Goal: Task Accomplishment & Management: Manage account settings

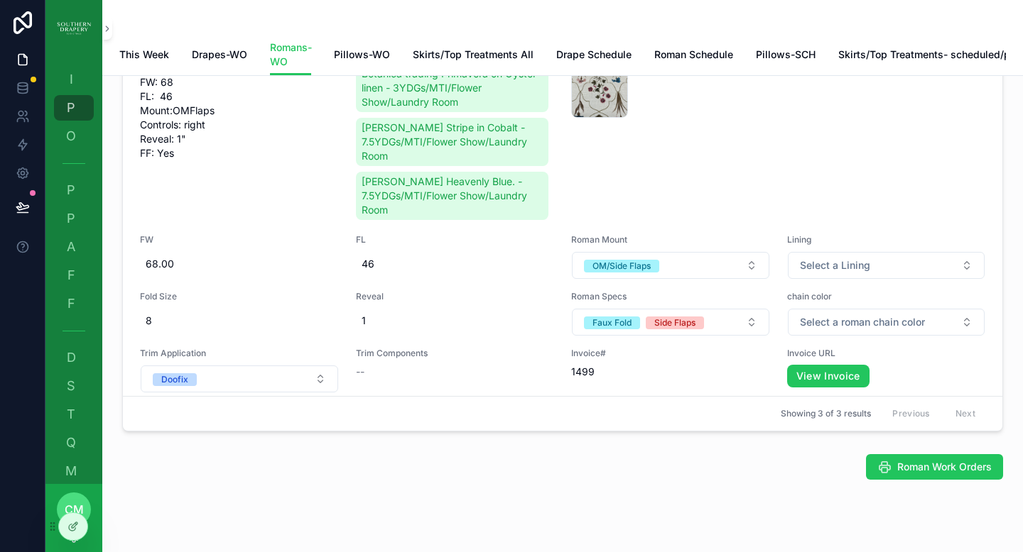
scroll to position [1106, 0]
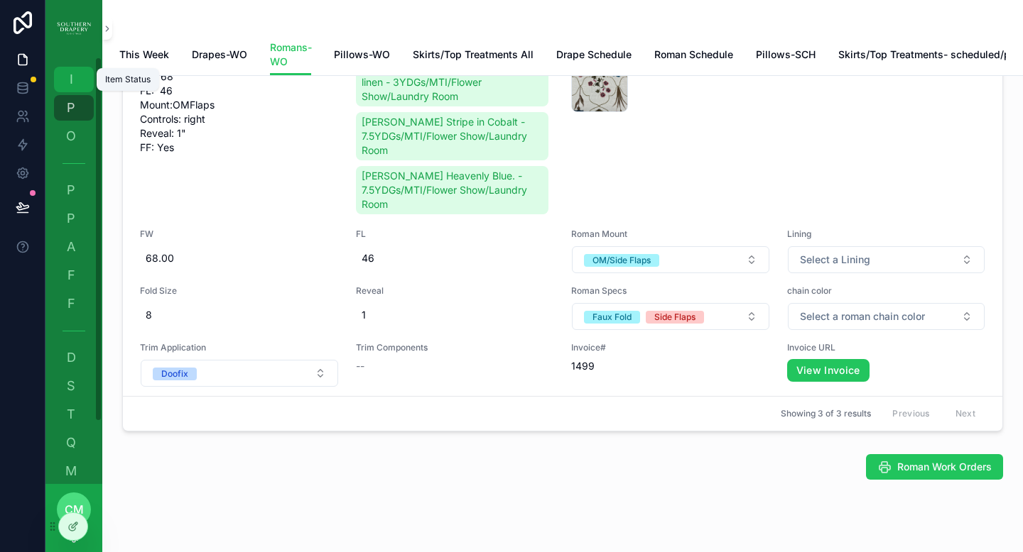
click at [72, 76] on span "I" at bounding box center [71, 79] width 14 height 14
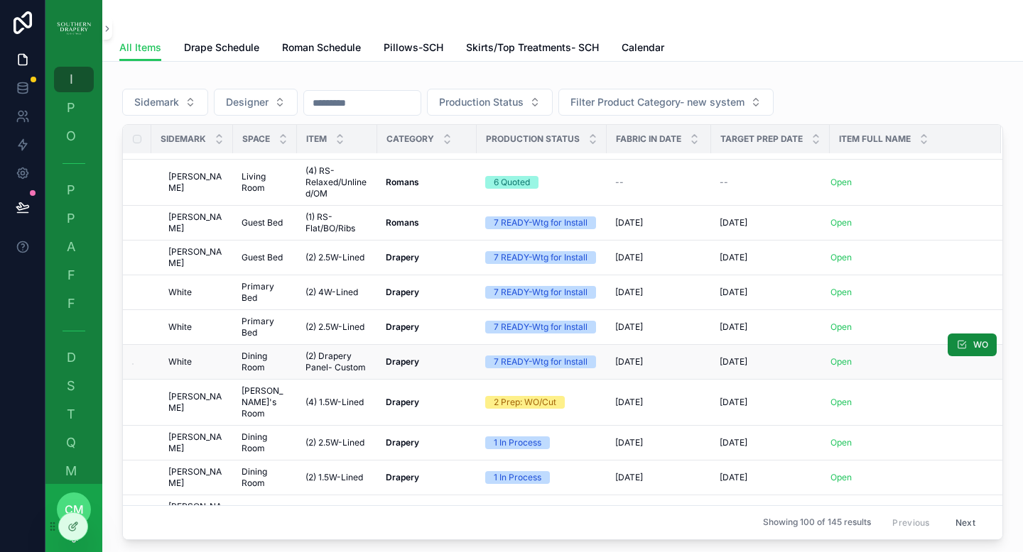
scroll to position [1572, 0]
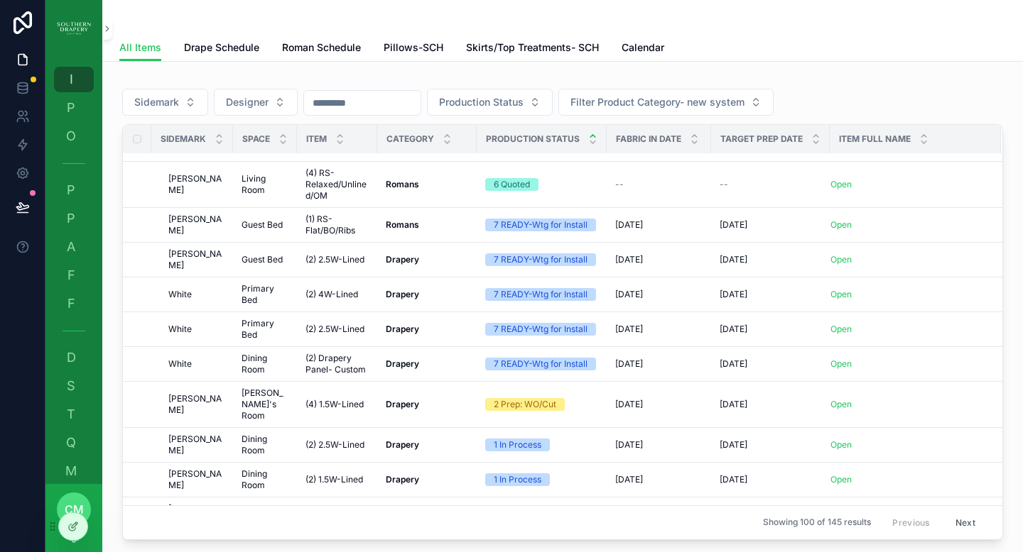
click at [589, 137] on icon "scrollable content" at bounding box center [592, 135] width 9 height 9
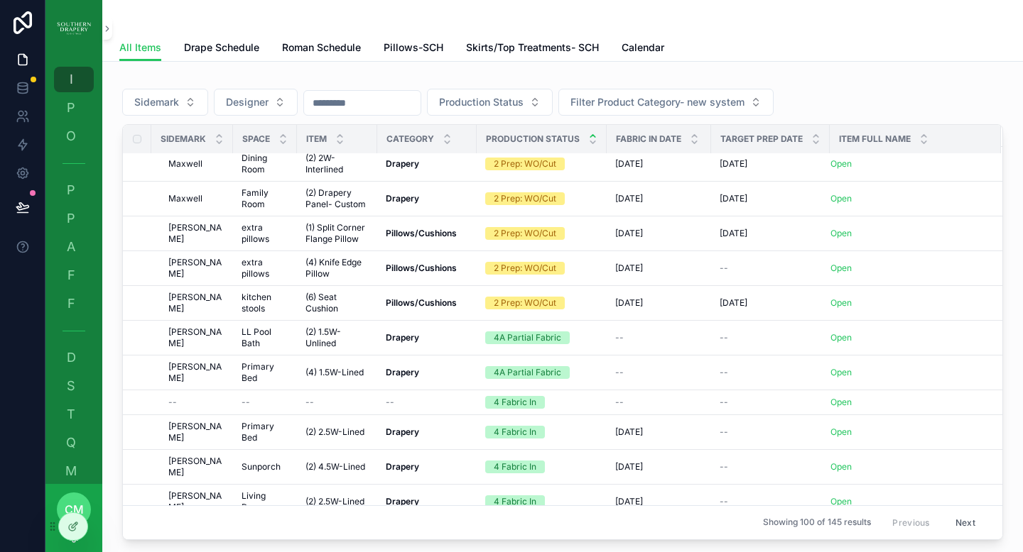
scroll to position [1283, 0]
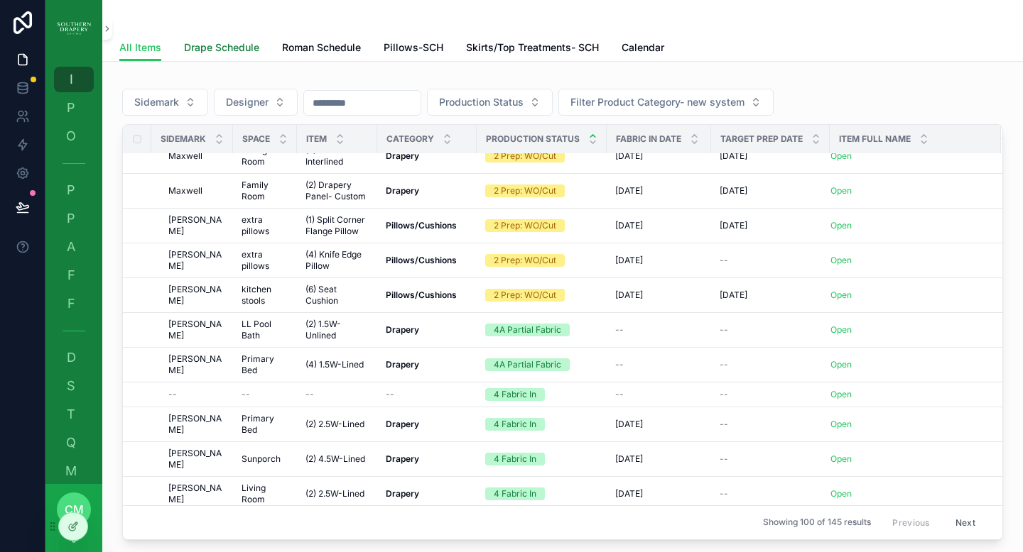
click at [246, 49] on span "Drape Schedule" at bounding box center [221, 47] width 75 height 14
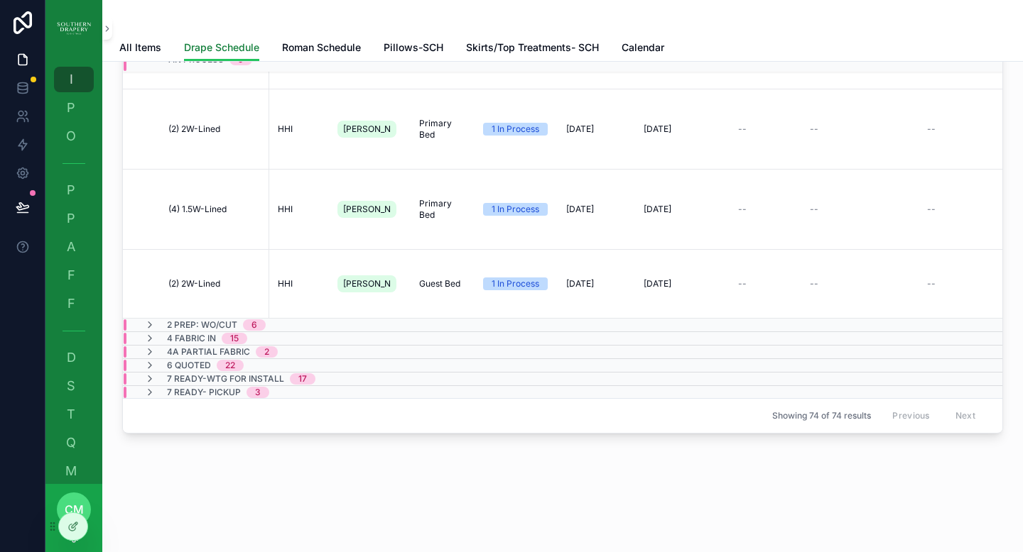
scroll to position [146, 0]
click at [149, 333] on icon "scrollable content" at bounding box center [149, 338] width 11 height 11
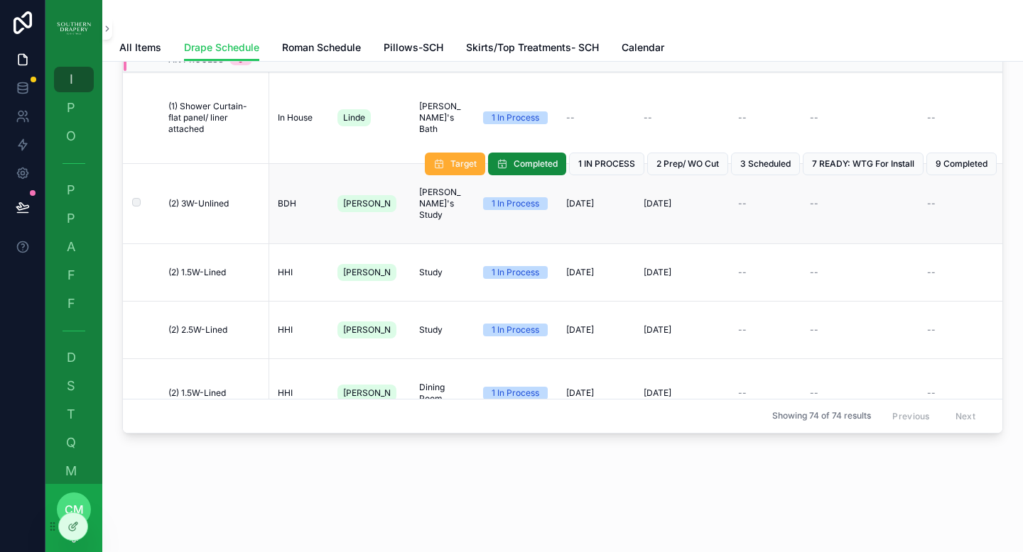
scroll to position [0, 0]
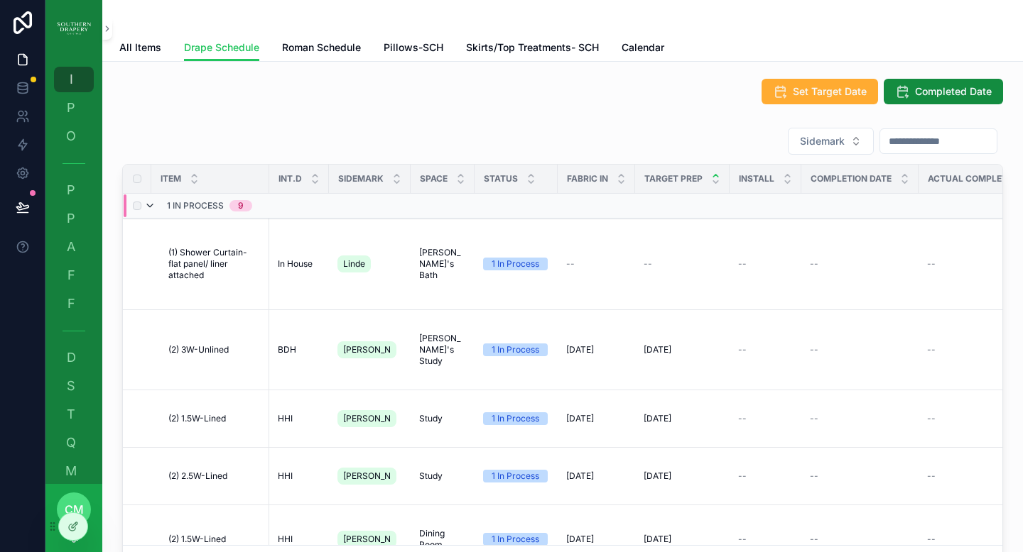
click at [150, 205] on icon "scrollable content" at bounding box center [149, 205] width 11 height 11
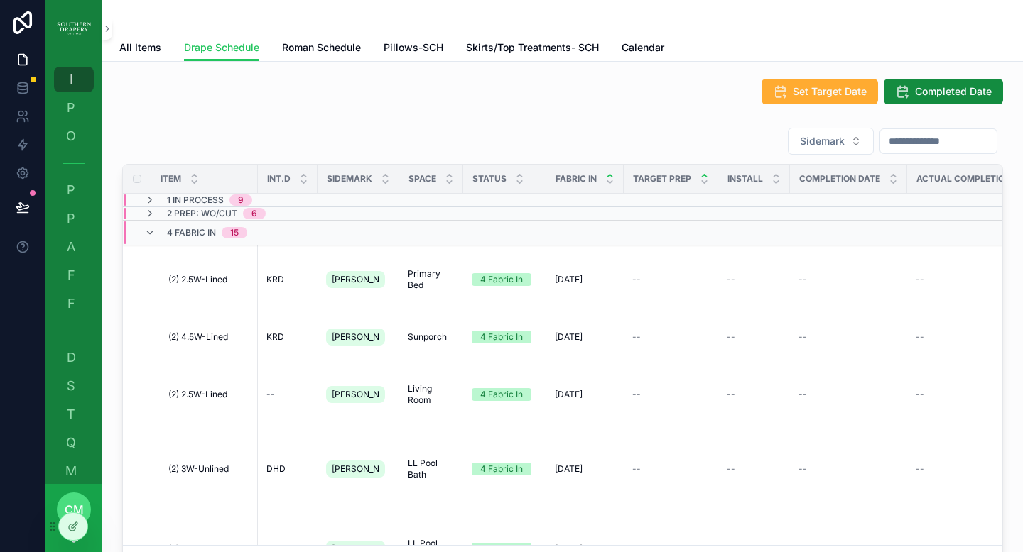
click at [610, 177] on icon "scrollable content" at bounding box center [609, 175] width 9 height 9
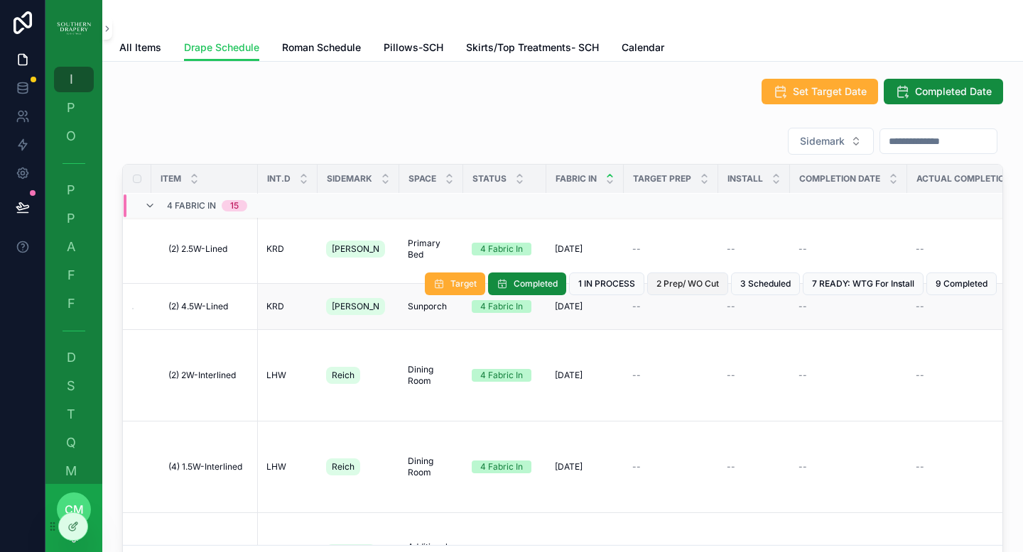
scroll to position [105, 0]
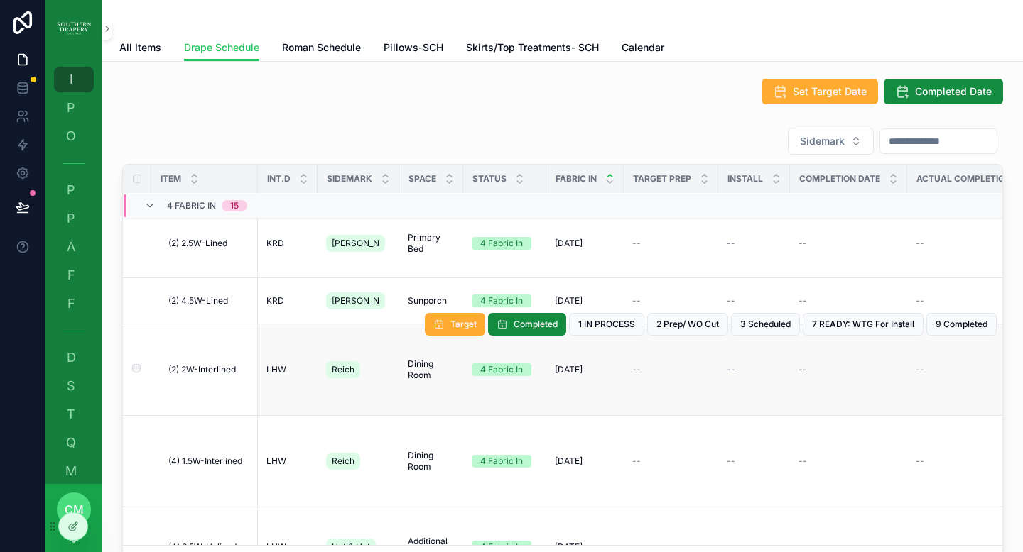
click at [658, 364] on div "Target Completed 1 IN PROCESS 2 Prep/ WO Cut 3 Scheduled 7 READY: WTG For Insta…" at bounding box center [711, 324] width 572 height 91
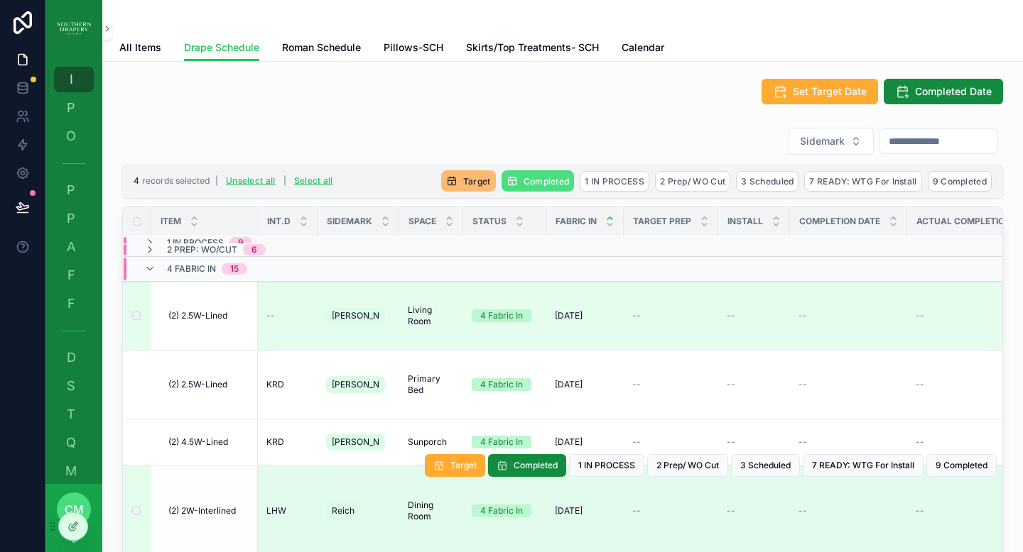
scroll to position [0, 0]
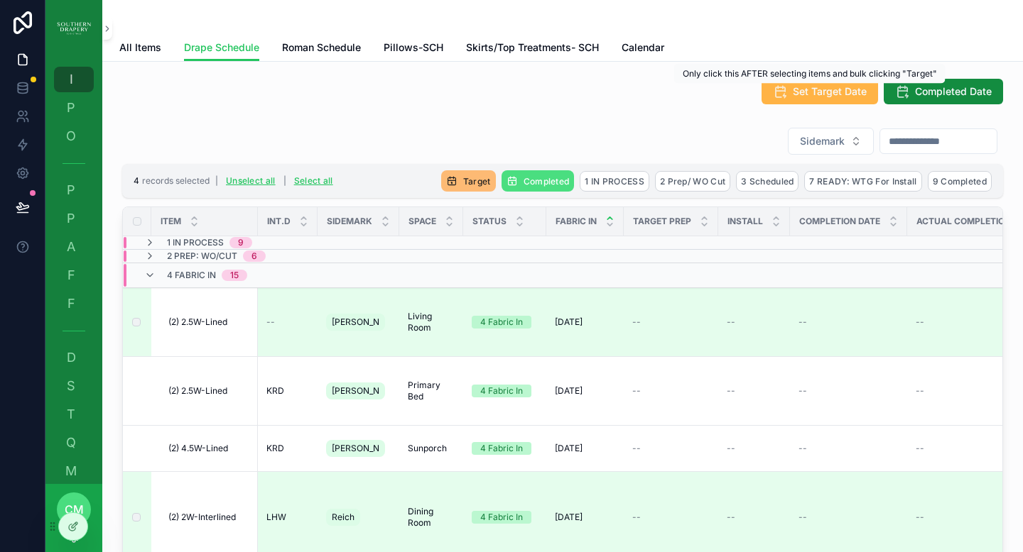
click at [816, 97] on span "Set Target Date" at bounding box center [830, 92] width 74 height 14
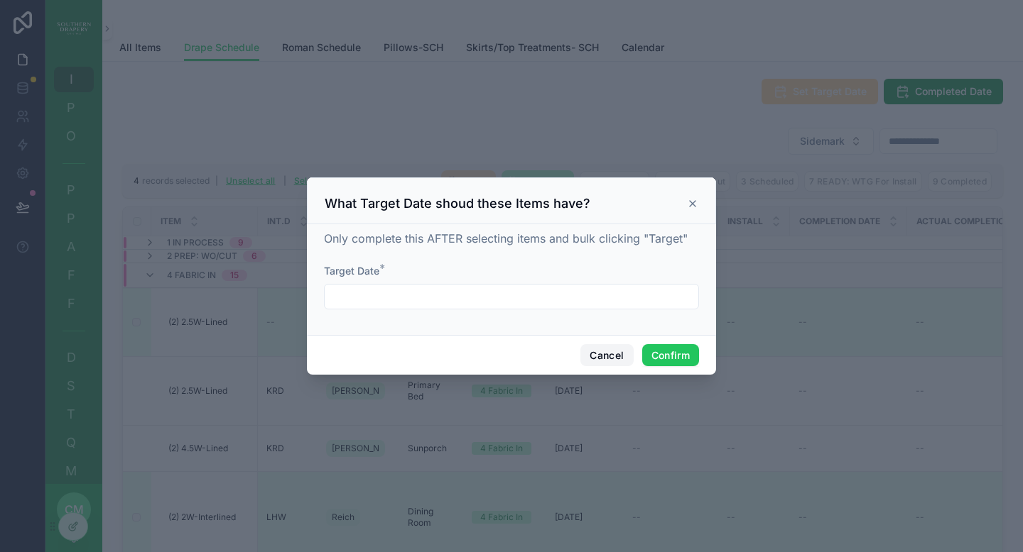
click at [612, 358] on button "Cancel" at bounding box center [606, 355] width 53 height 23
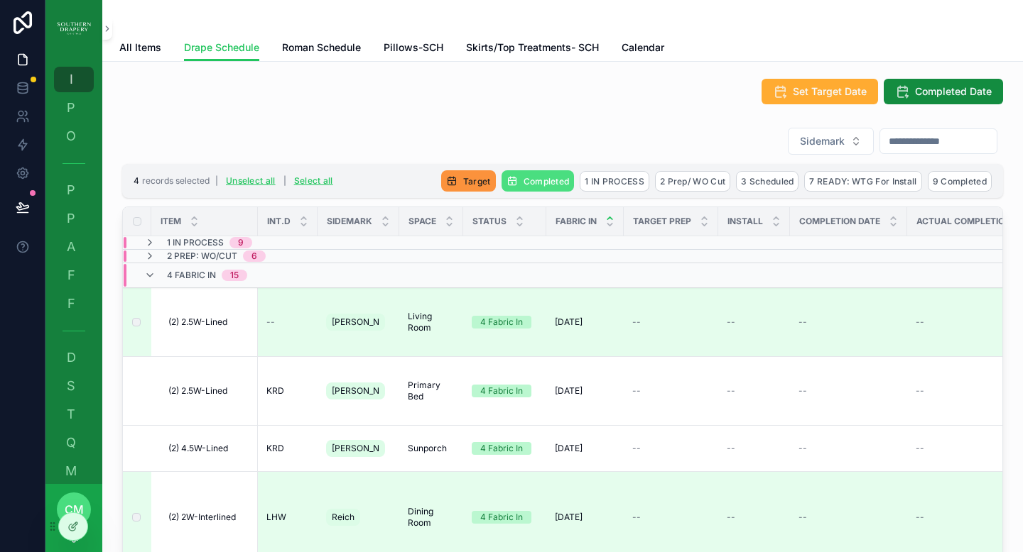
click at [463, 178] on span "Target" at bounding box center [477, 181] width 28 height 11
click at [525, 157] on icon "scrollable content" at bounding box center [524, 153] width 11 height 11
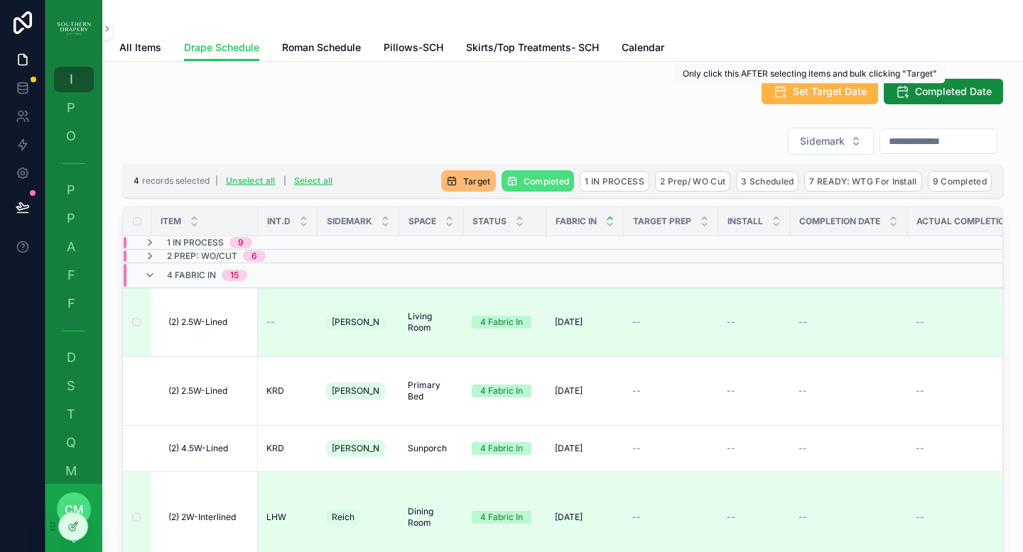
click at [828, 95] on span "Set Target Date" at bounding box center [830, 92] width 74 height 14
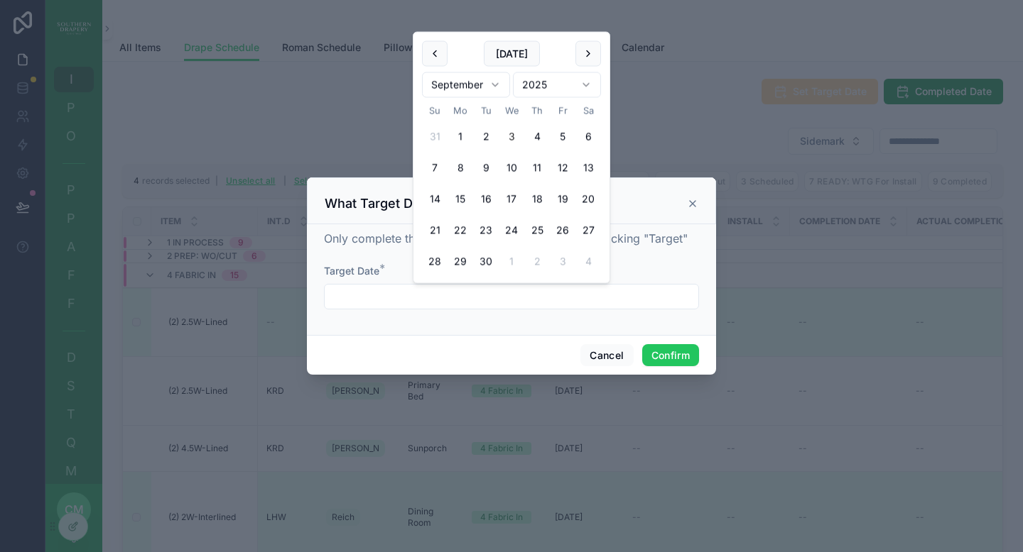
click at [525, 300] on input "text" at bounding box center [512, 297] width 374 height 20
click at [459, 170] on button "8" at bounding box center [460, 169] width 26 height 26
type input "********"
click at [680, 359] on button "Confirm" at bounding box center [670, 355] width 57 height 23
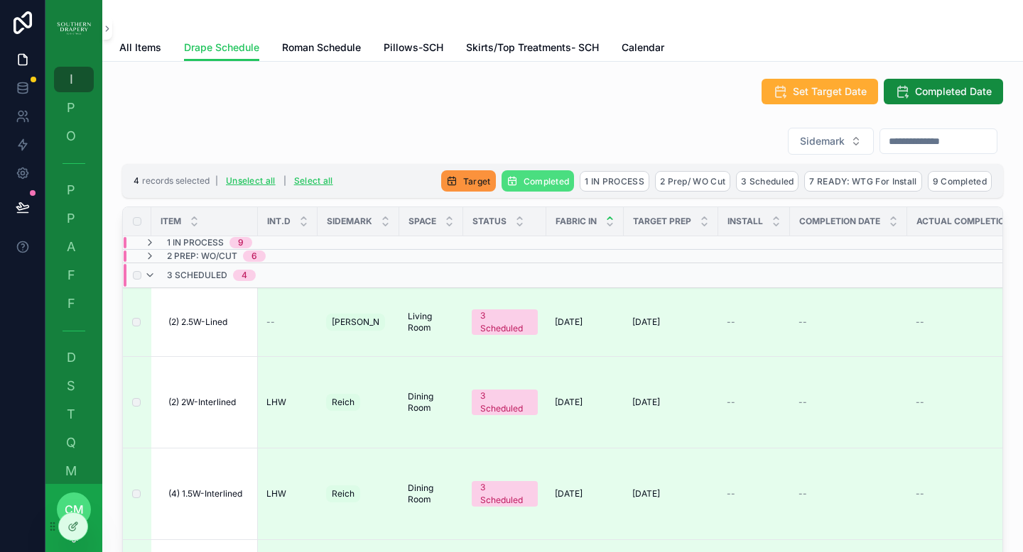
click at [463, 182] on span "Target" at bounding box center [477, 181] width 28 height 11
click at [427, 95] on div "Set Target Date Completed Date" at bounding box center [562, 92] width 881 height 26
click at [543, 153] on icon "scrollable content" at bounding box center [542, 154] width 6 height 6
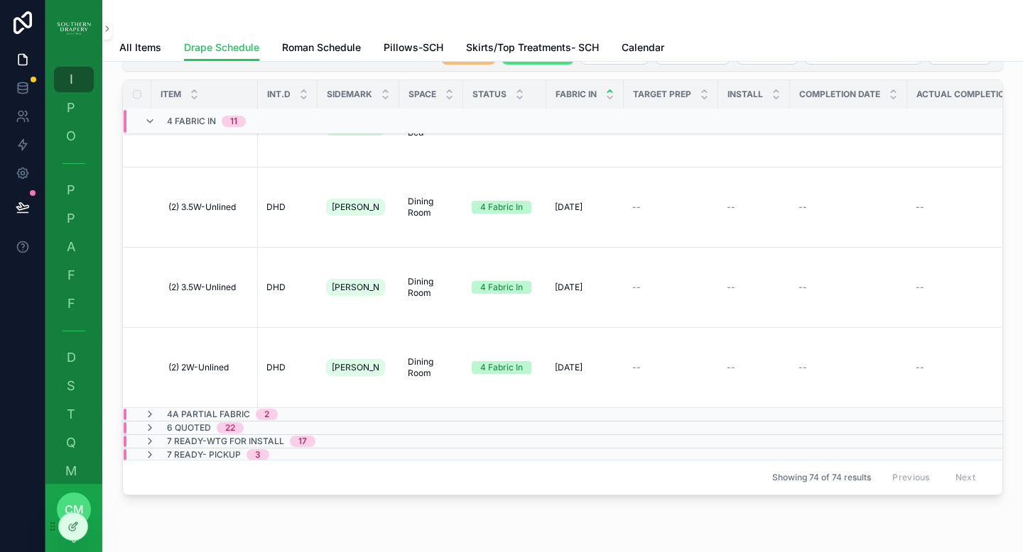
scroll to position [129, 0]
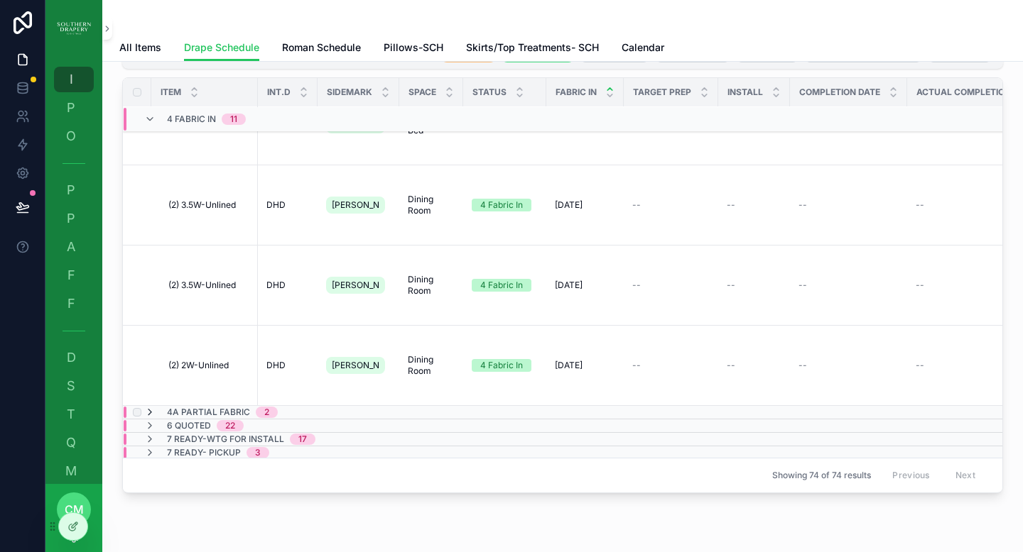
click at [150, 407] on icon "scrollable content" at bounding box center [149, 412] width 11 height 11
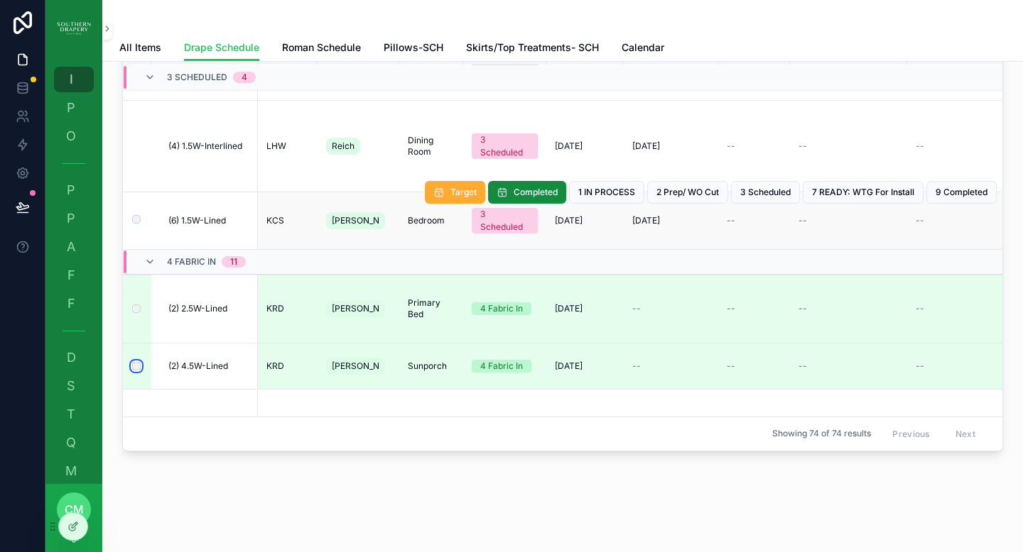
scroll to position [0, 0]
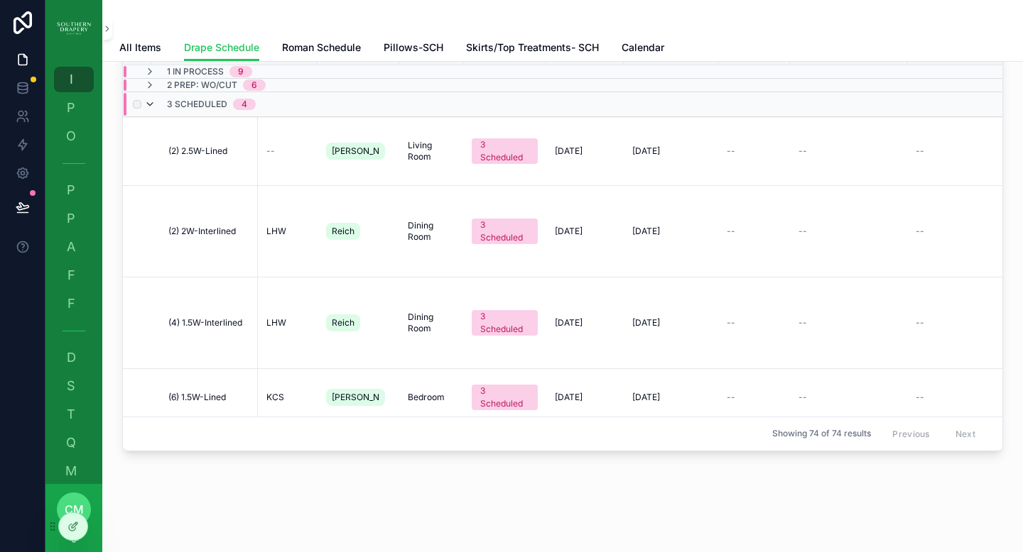
click at [151, 107] on icon "scrollable content" at bounding box center [149, 104] width 11 height 11
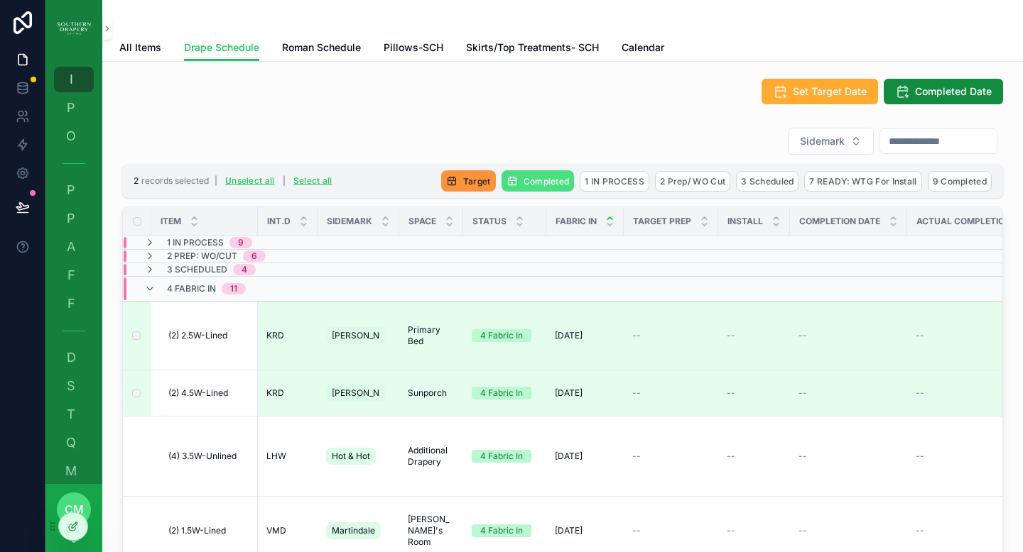
click at [463, 185] on span "Target" at bounding box center [477, 181] width 28 height 11
click at [523, 153] on icon "scrollable content" at bounding box center [524, 153] width 11 height 11
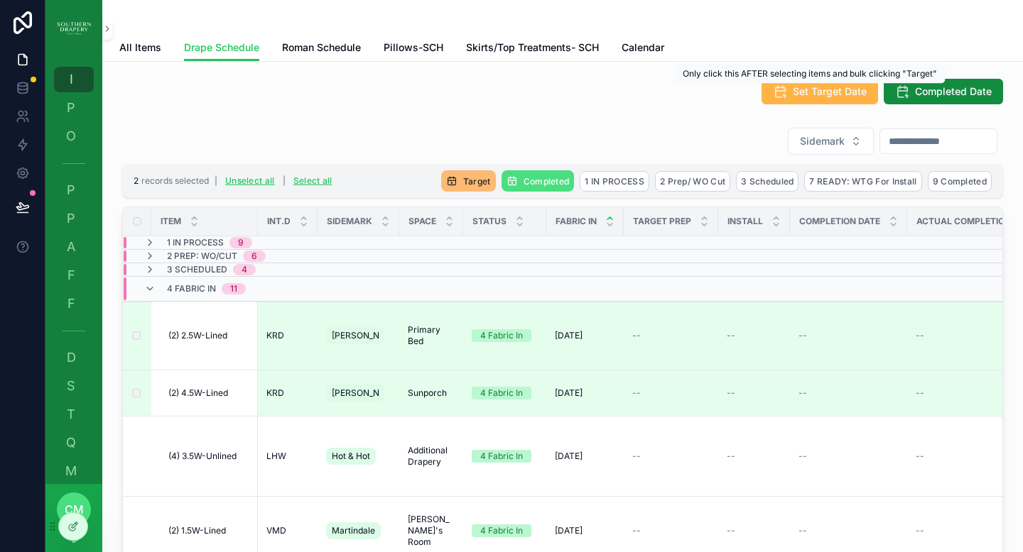
click at [822, 94] on span "Set Target Date" at bounding box center [830, 92] width 74 height 14
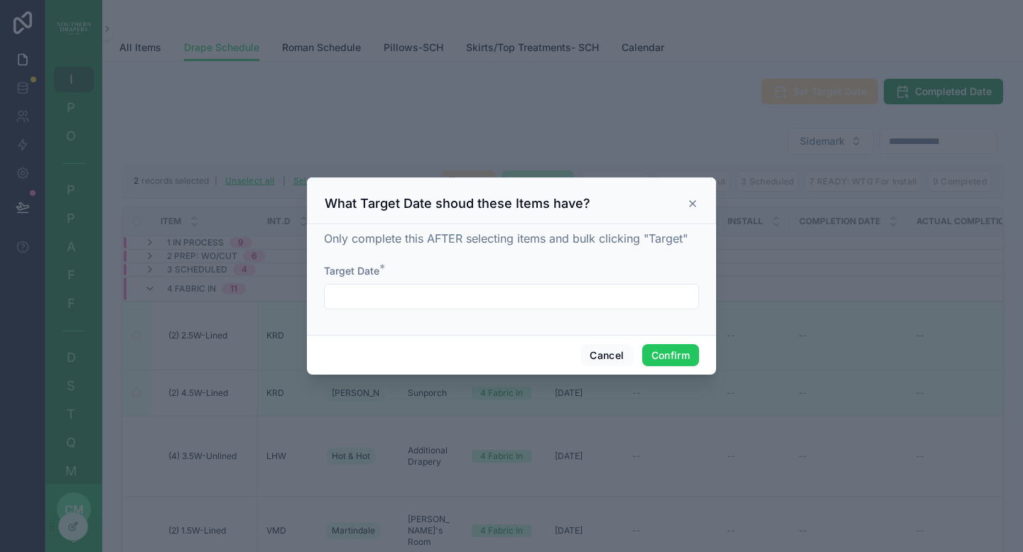
click at [546, 295] on input "text" at bounding box center [512, 297] width 374 height 20
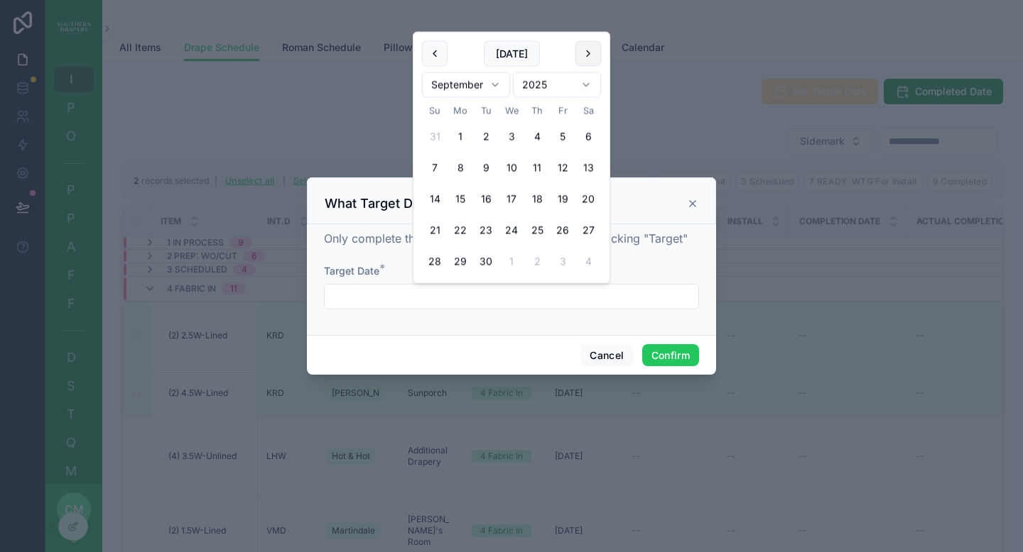
click at [591, 55] on button at bounding box center [588, 54] width 26 height 26
click at [459, 197] on button "13" at bounding box center [460, 200] width 26 height 26
type input "**********"
click at [661, 359] on button "Confirm" at bounding box center [670, 355] width 57 height 23
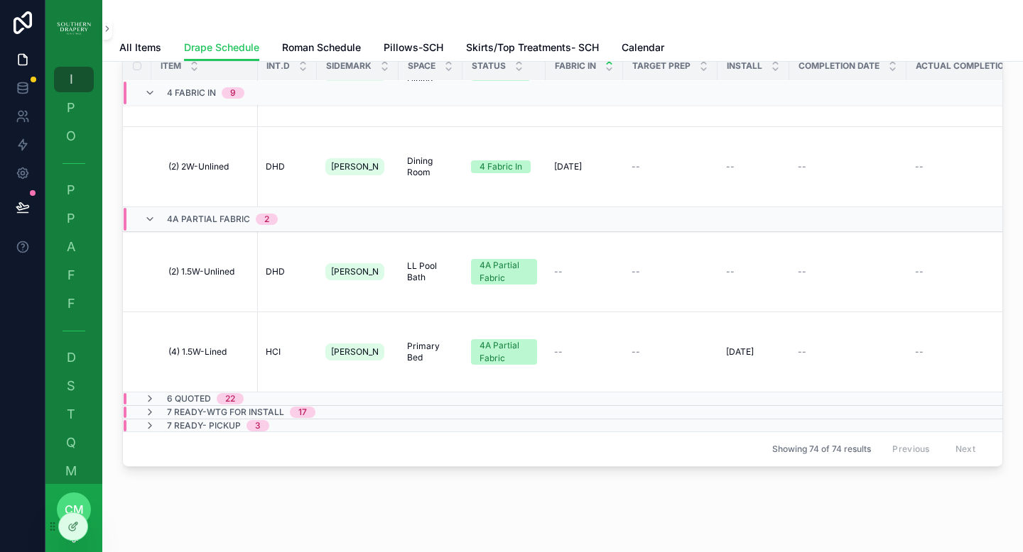
scroll to position [163, 0]
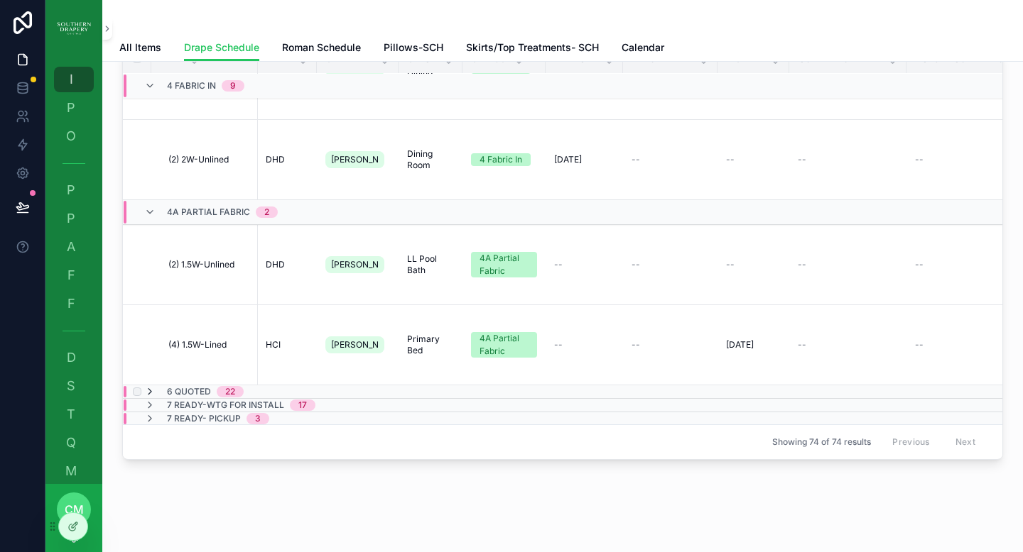
click at [150, 386] on icon "scrollable content" at bounding box center [149, 391] width 11 height 11
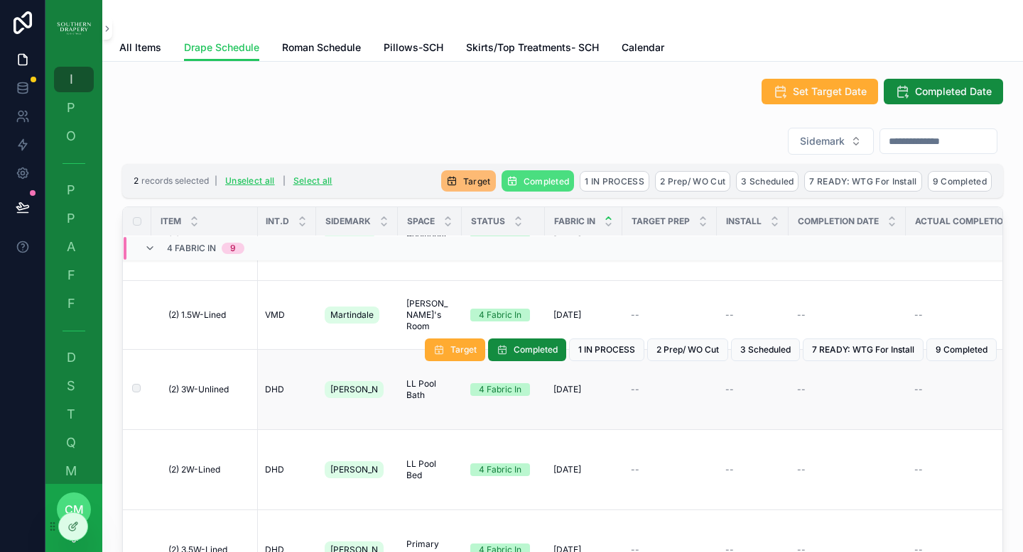
scroll to position [0, 1]
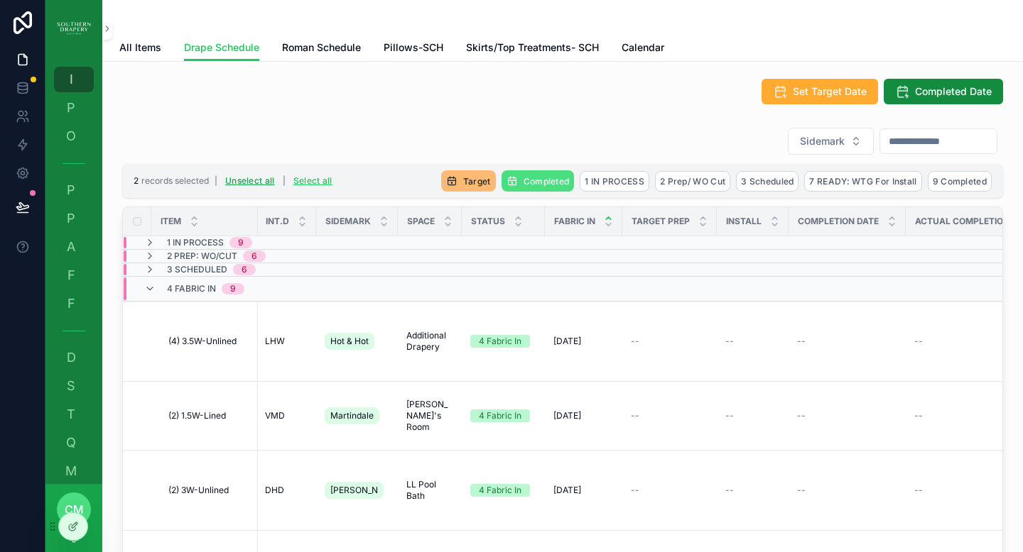
click at [249, 179] on button "Unselect all" at bounding box center [250, 181] width 60 height 23
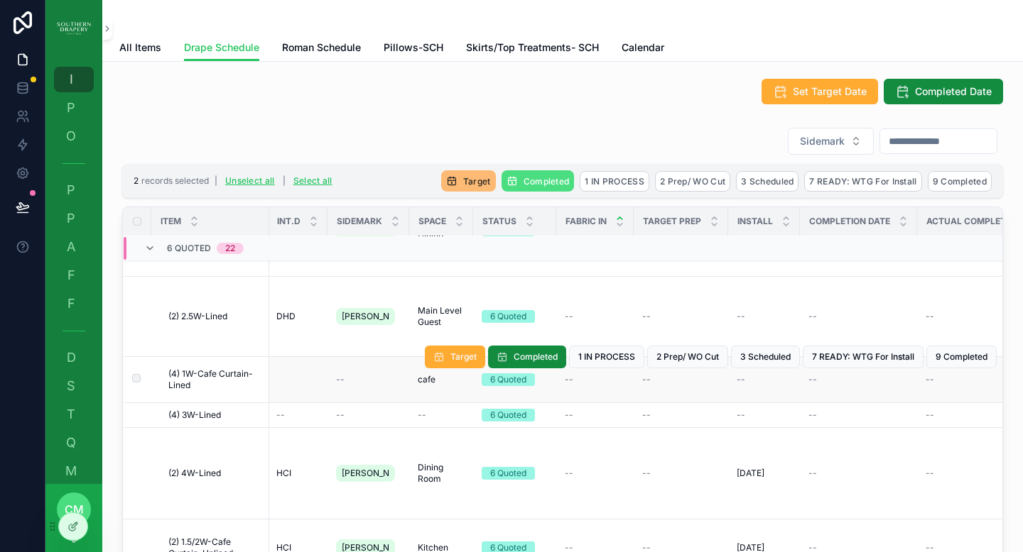
scroll to position [1812, 1]
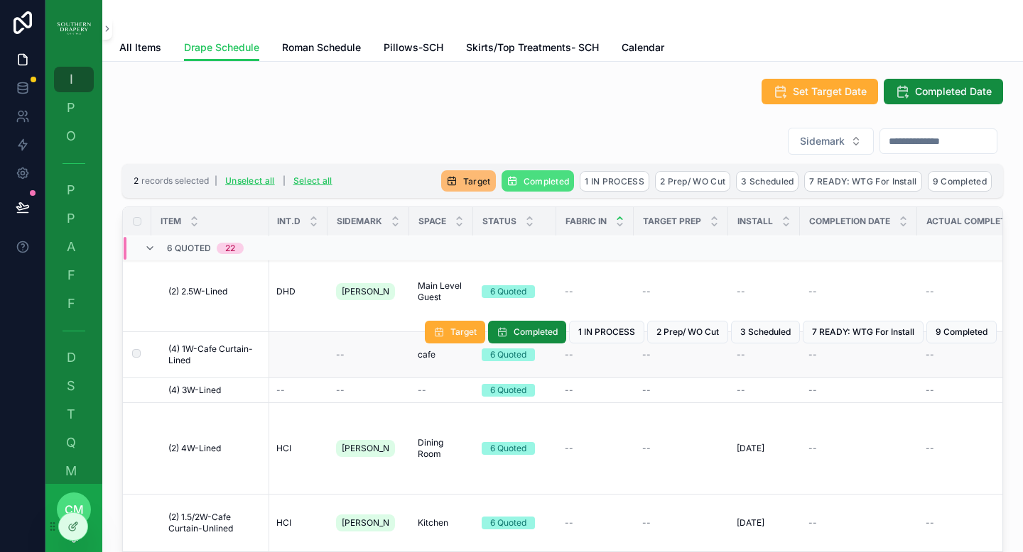
click at [347, 358] on div "--" at bounding box center [368, 354] width 65 height 11
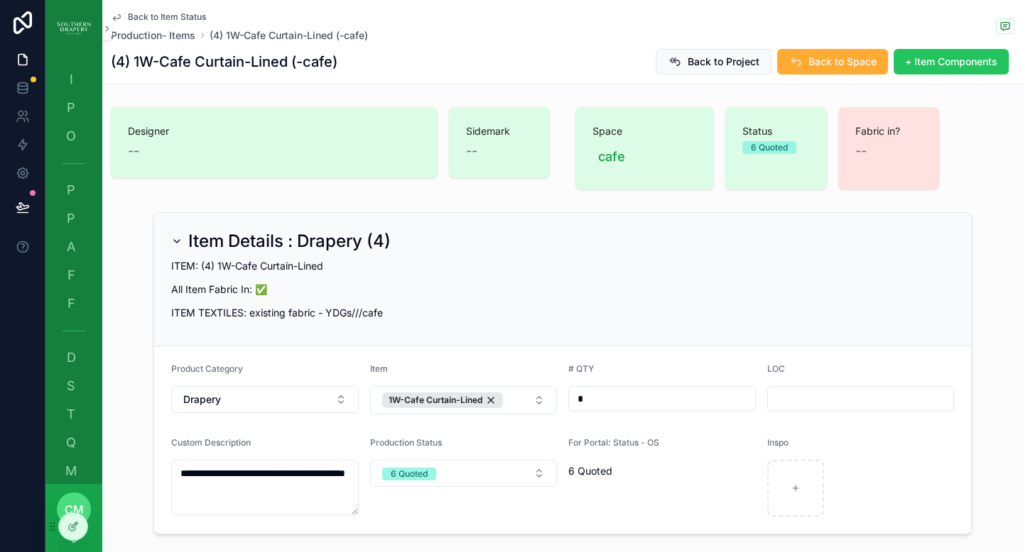
click at [153, 13] on span "Back to Item Status" at bounding box center [167, 16] width 78 height 11
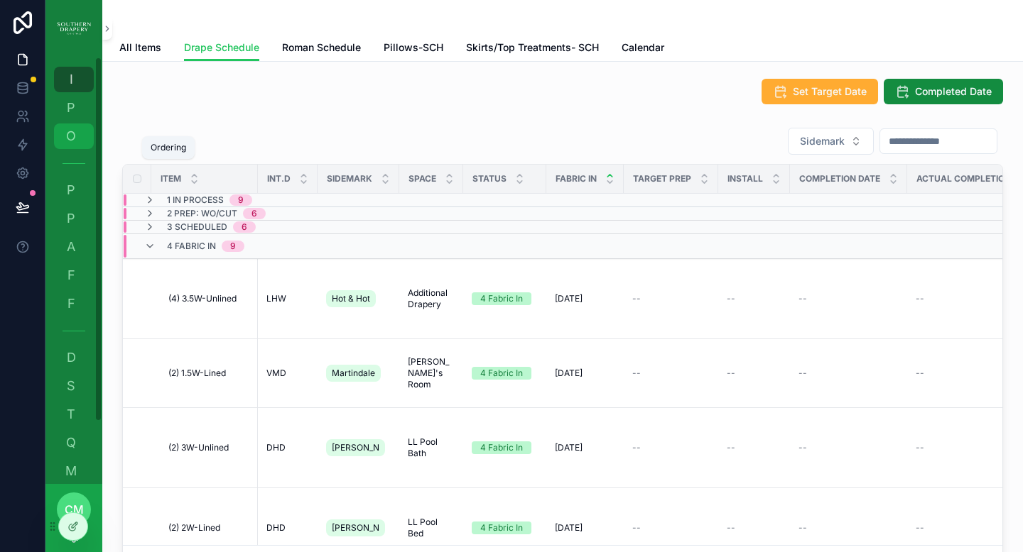
click at [73, 143] on span "O" at bounding box center [71, 136] width 14 height 14
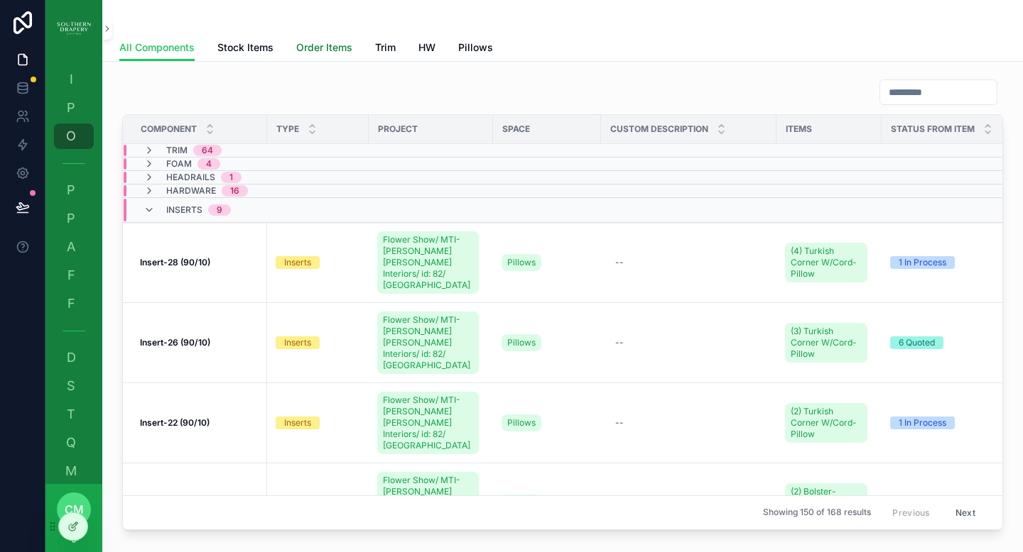
click at [326, 51] on span "Order Items" at bounding box center [324, 47] width 56 height 14
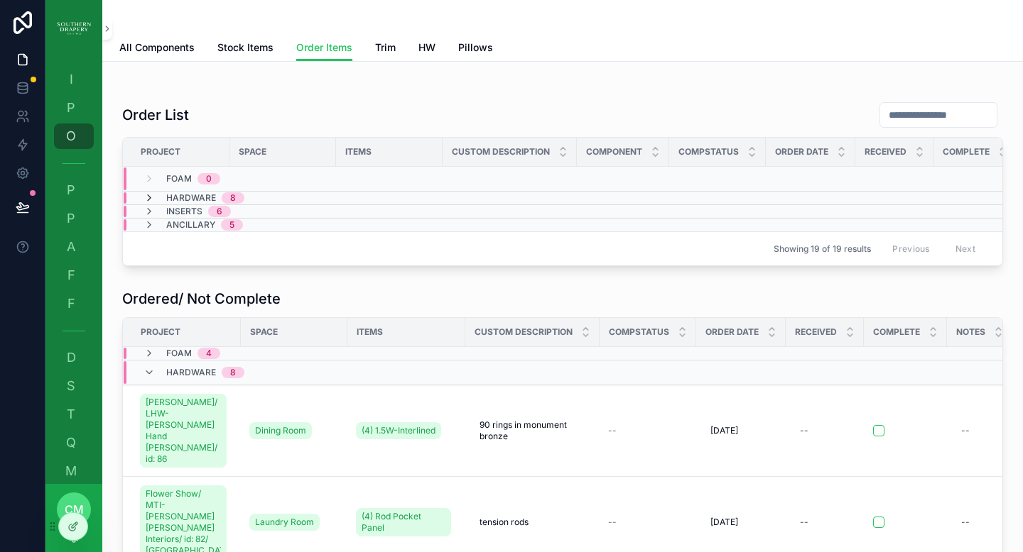
click at [151, 199] on icon "scrollable content" at bounding box center [148, 197] width 11 height 11
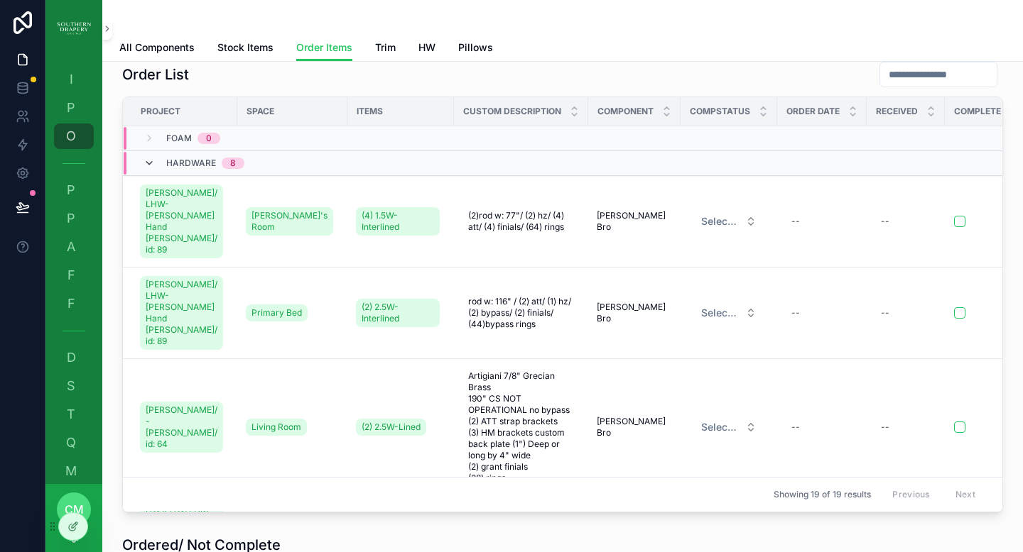
click at [151, 163] on icon "scrollable content" at bounding box center [148, 163] width 11 height 11
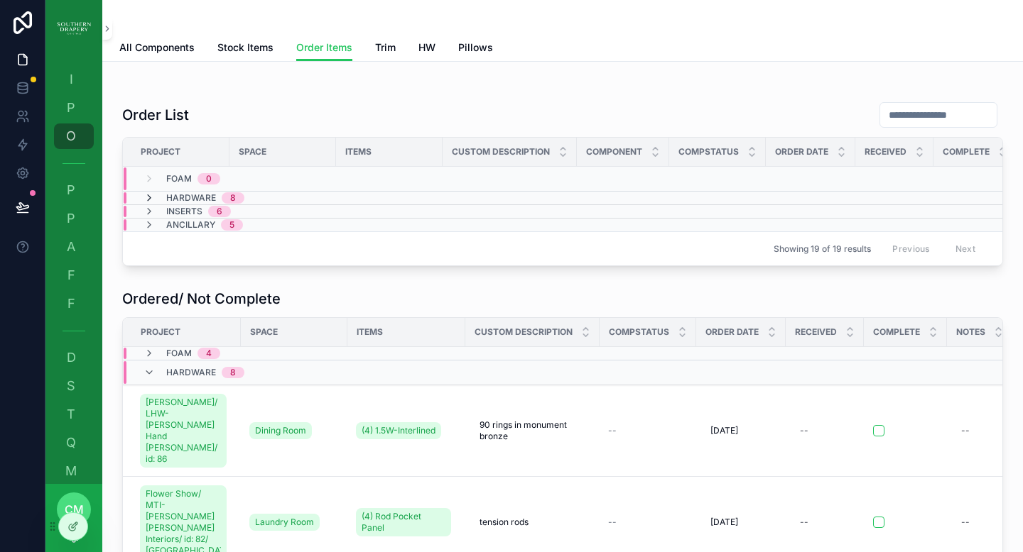
click at [150, 199] on icon "scrollable content" at bounding box center [148, 197] width 11 height 11
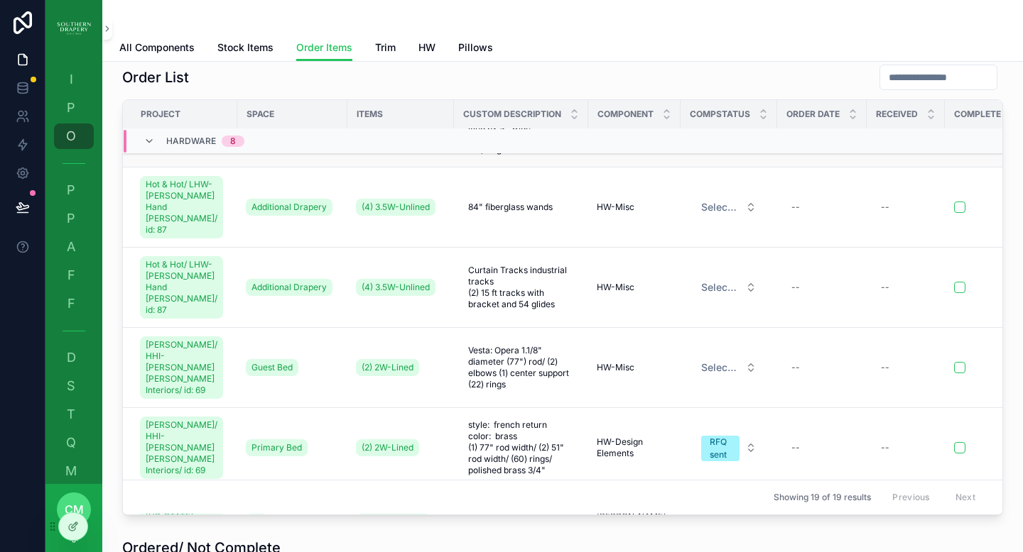
scroll to position [43, 0]
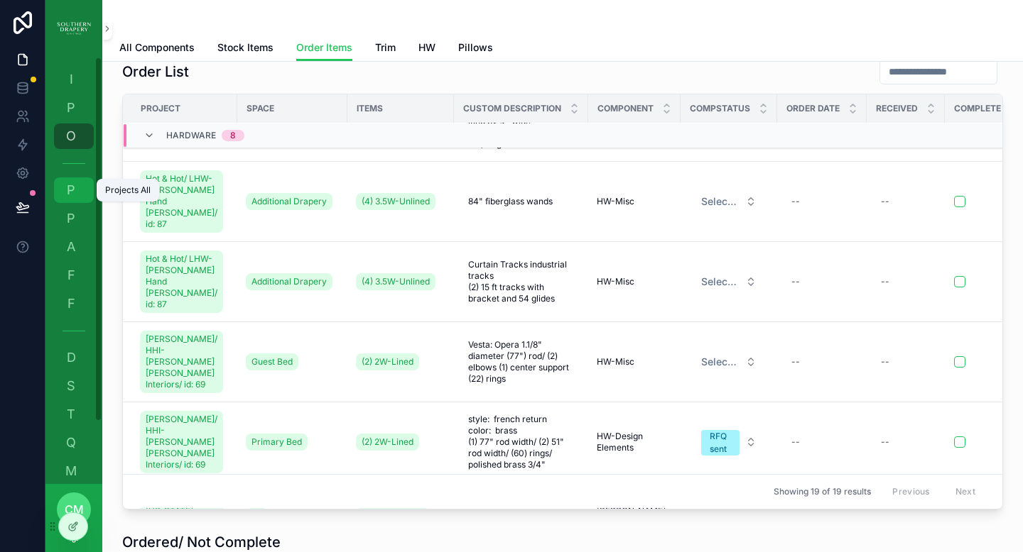
click at [72, 195] on span "P" at bounding box center [71, 190] width 14 height 14
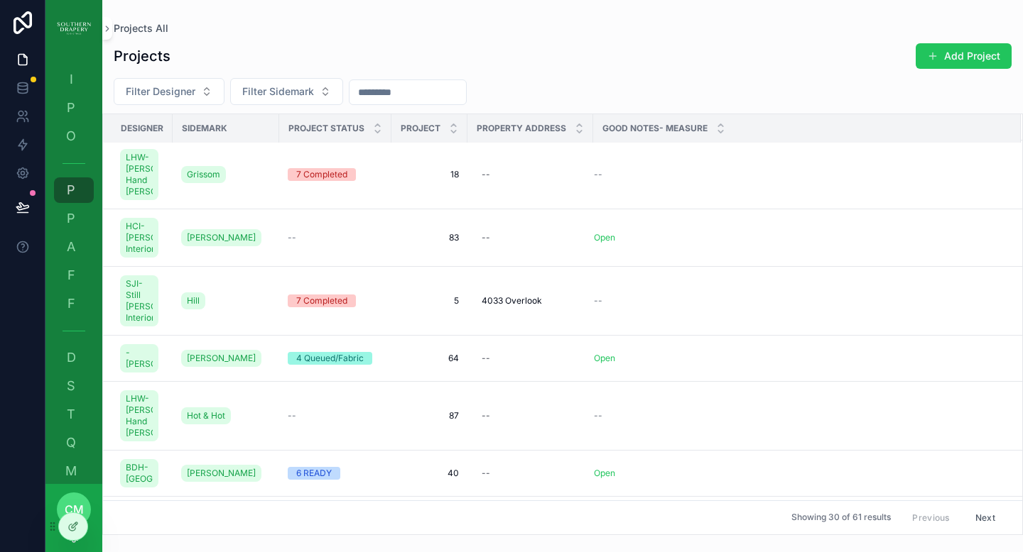
scroll to position [664, 0]
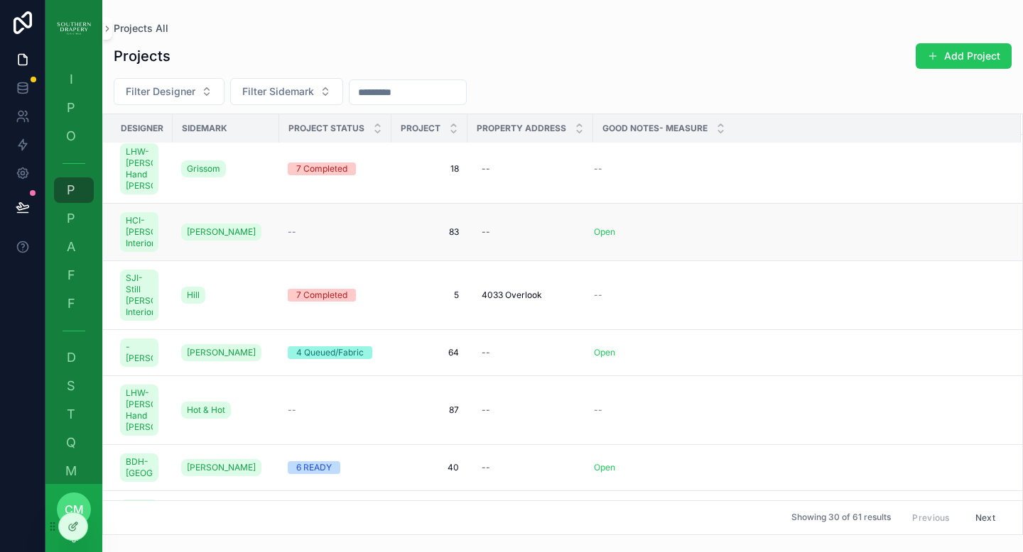
click at [453, 238] on span "83" at bounding box center [429, 232] width 59 height 11
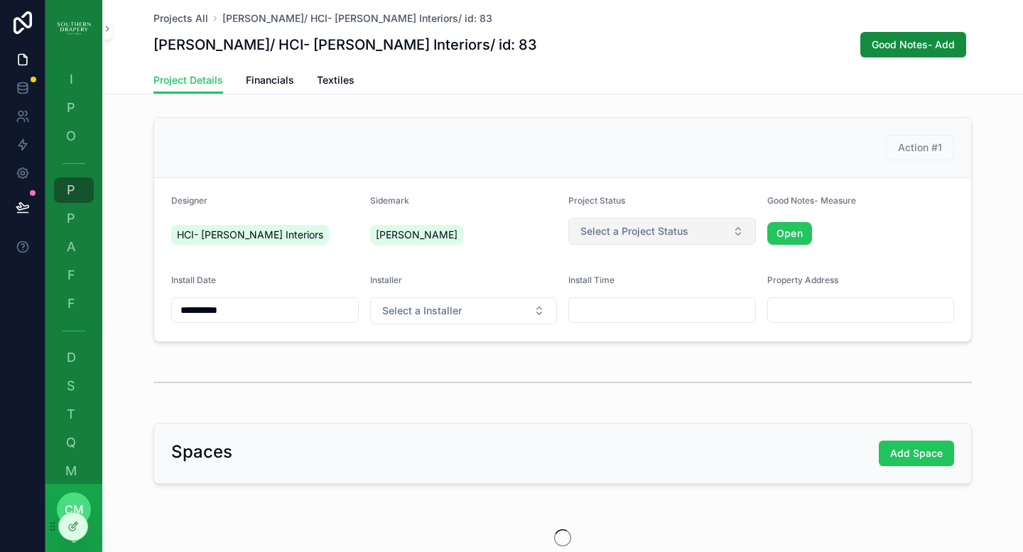
click at [687, 229] on button "Select a Project Status" at bounding box center [661, 231] width 187 height 27
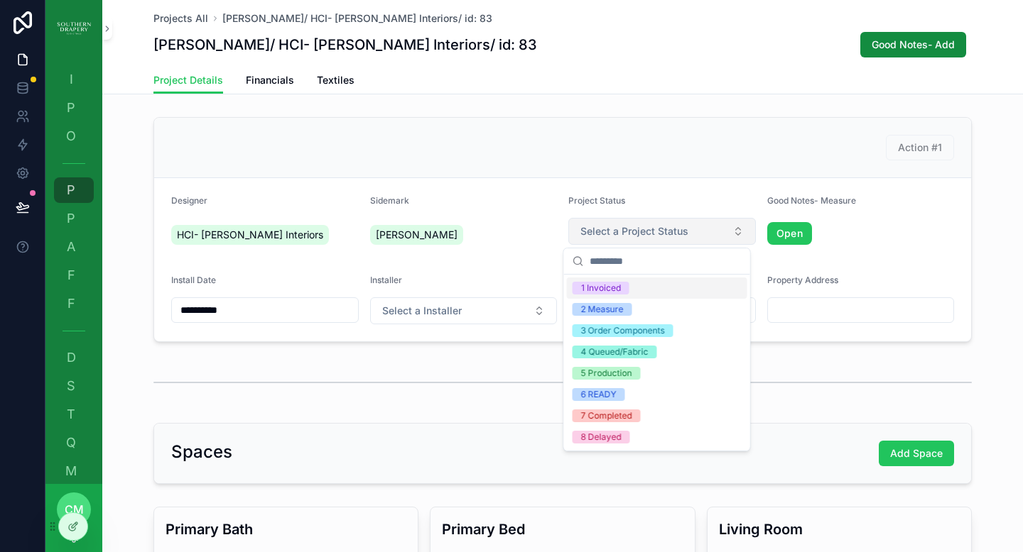
click at [654, 230] on span "Select a Project Status" at bounding box center [634, 231] width 108 height 14
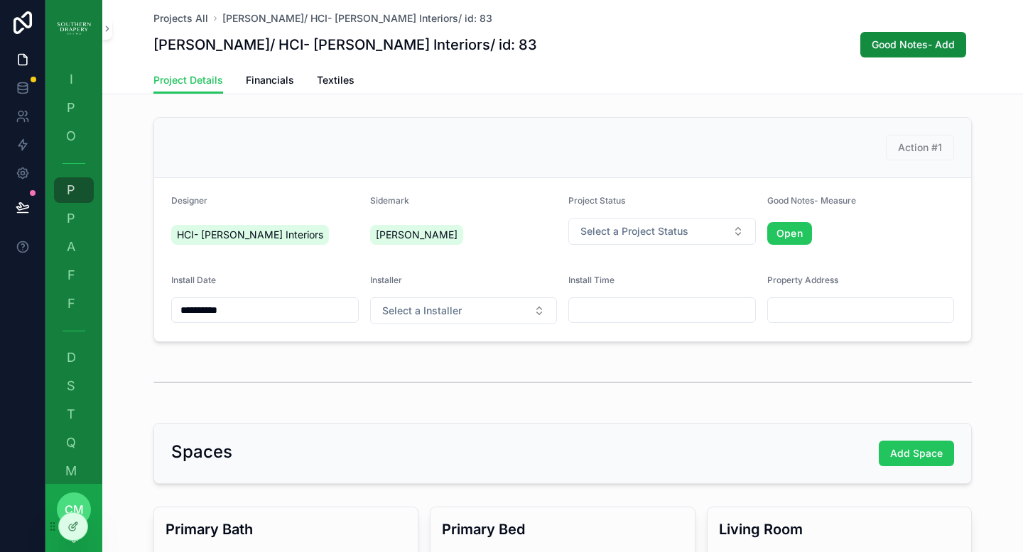
click at [607, 301] on input "scrollable content" at bounding box center [662, 310] width 186 height 20
type input "****"
click at [647, 233] on span "Select a Project Status" at bounding box center [634, 231] width 108 height 14
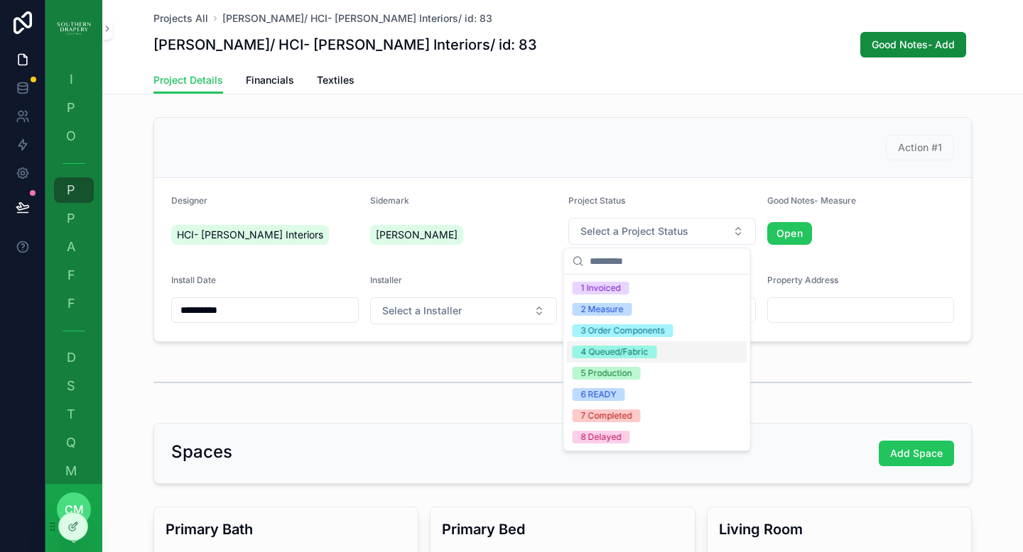
click at [644, 353] on div "4 Queued/Fabric" at bounding box center [614, 352] width 67 height 13
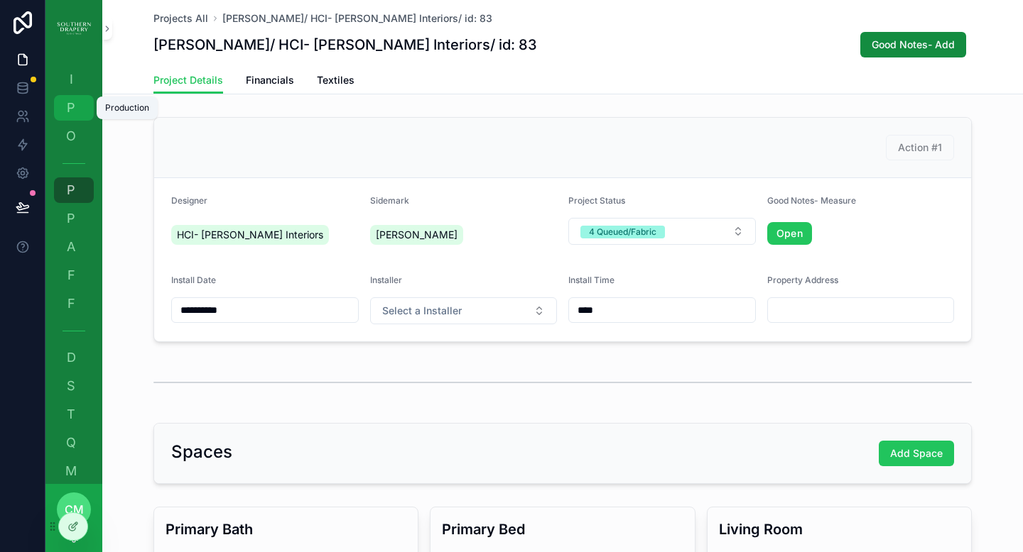
click at [74, 109] on span "P" at bounding box center [71, 108] width 14 height 14
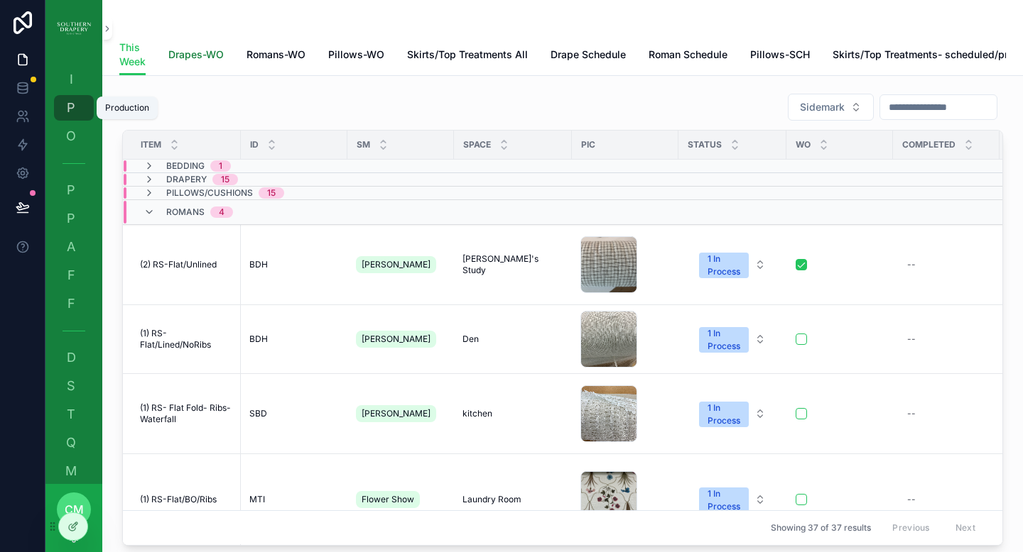
click at [202, 57] on span "Drapes-WO" at bounding box center [195, 55] width 55 height 14
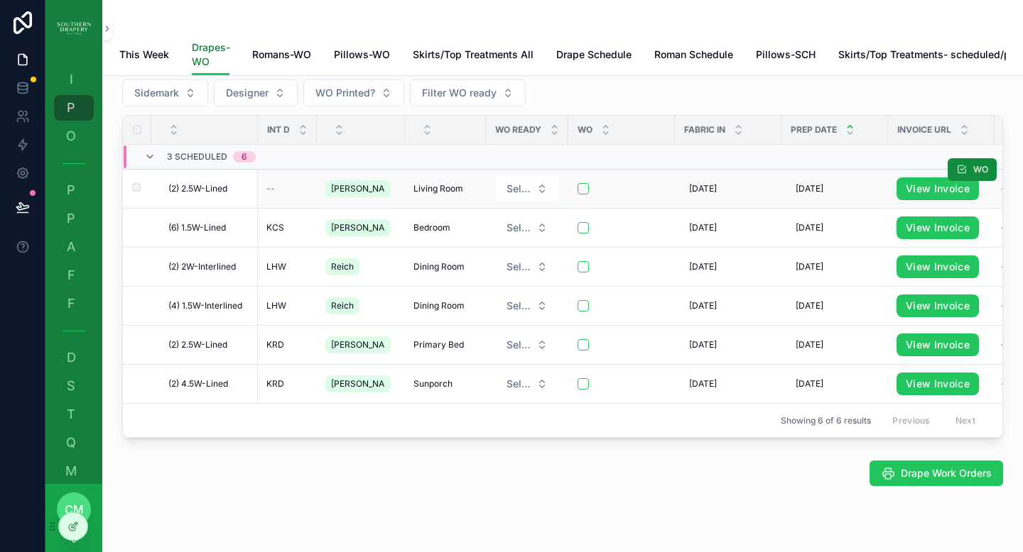
scroll to position [9, 0]
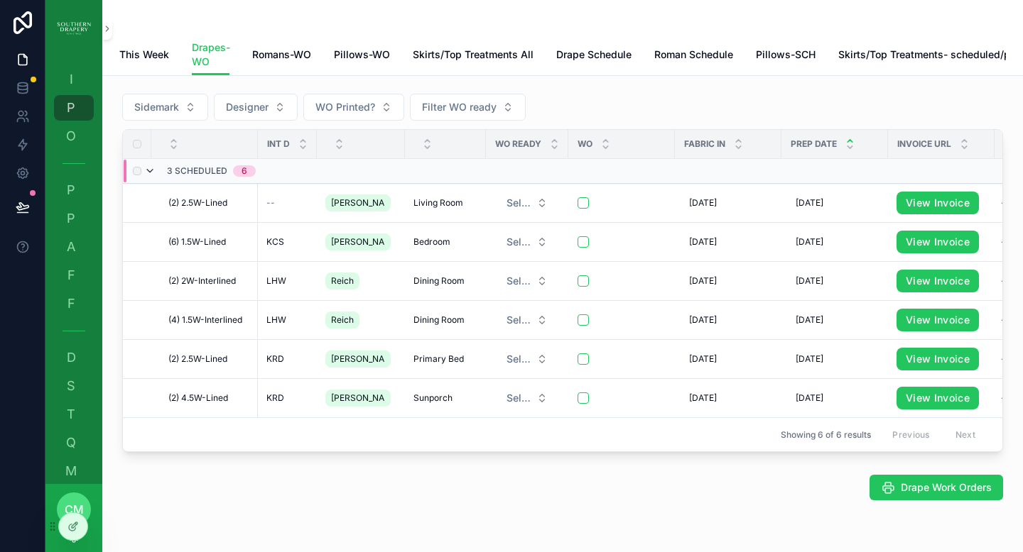
click at [151, 177] on icon "scrollable content" at bounding box center [149, 170] width 11 height 11
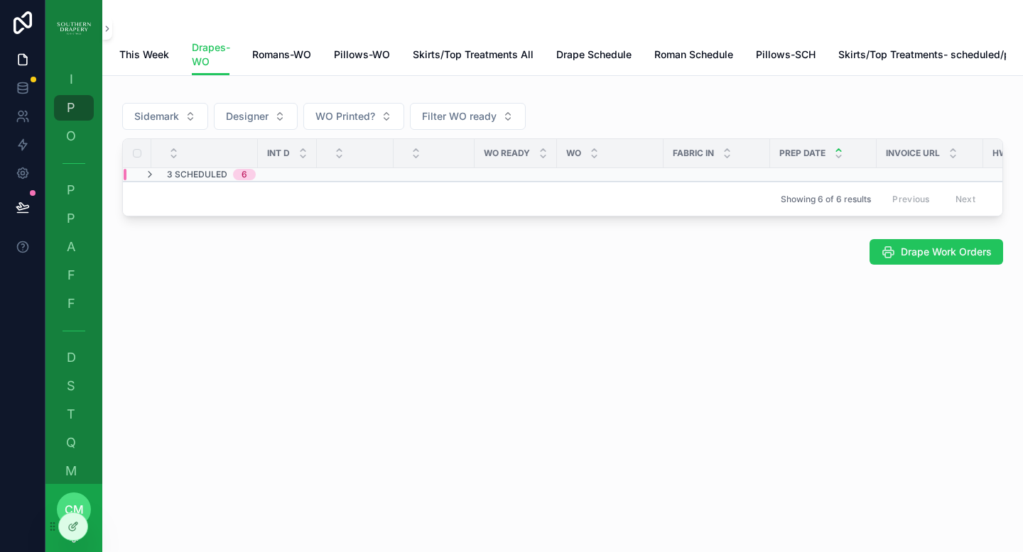
scroll to position [0, 0]
click at [75, 79] on span "I" at bounding box center [71, 79] width 14 height 14
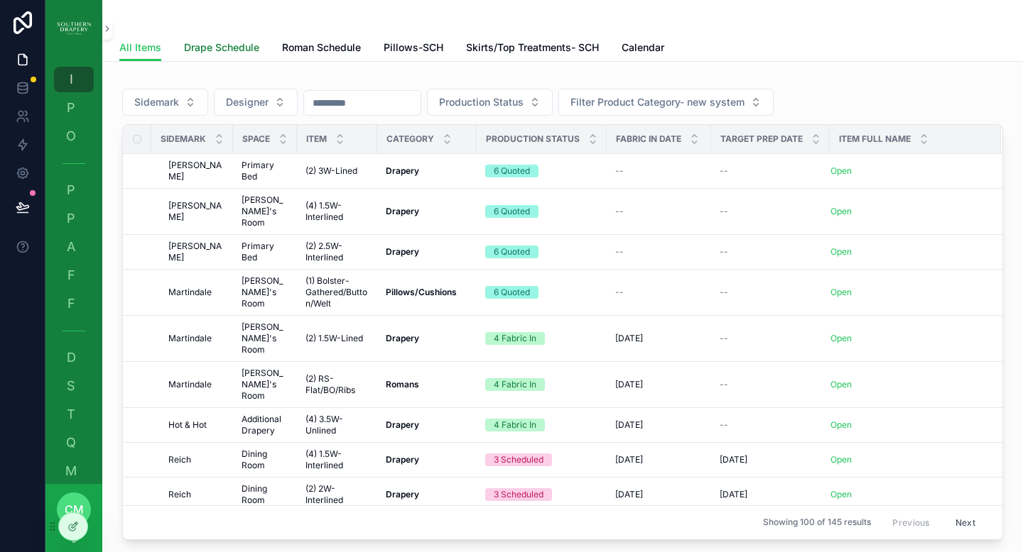
click at [236, 51] on span "Drape Schedule" at bounding box center [221, 47] width 75 height 14
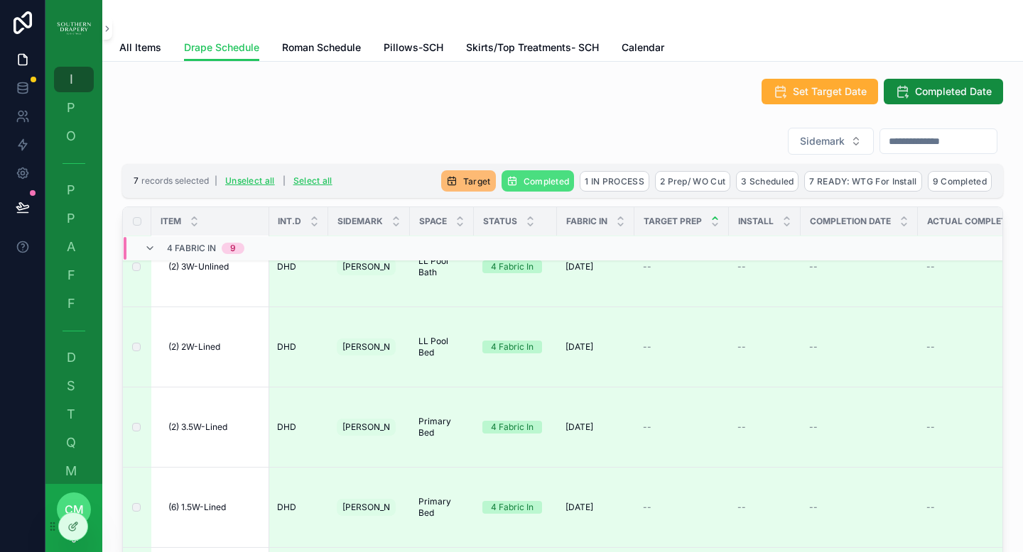
scroll to position [0, 1]
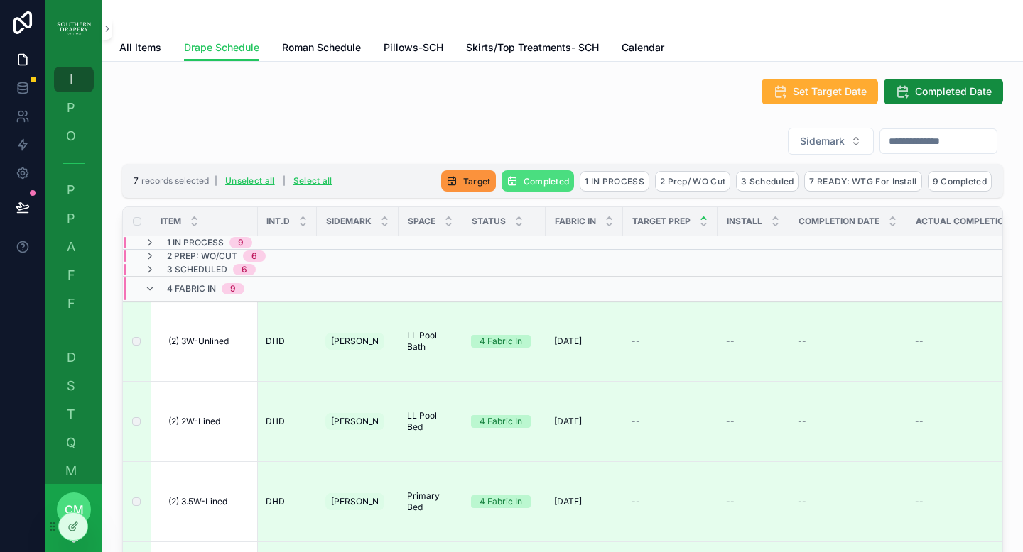
click at [463, 181] on span "Target" at bounding box center [477, 181] width 28 height 11
click at [525, 153] on icon "scrollable content" at bounding box center [524, 153] width 11 height 11
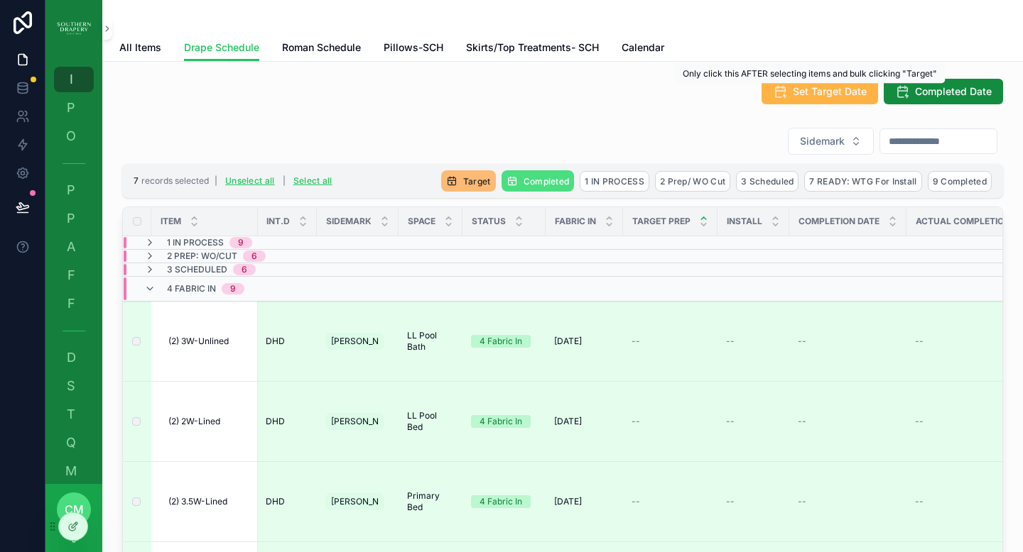
click at [808, 97] on span "Set Target Date" at bounding box center [830, 92] width 74 height 14
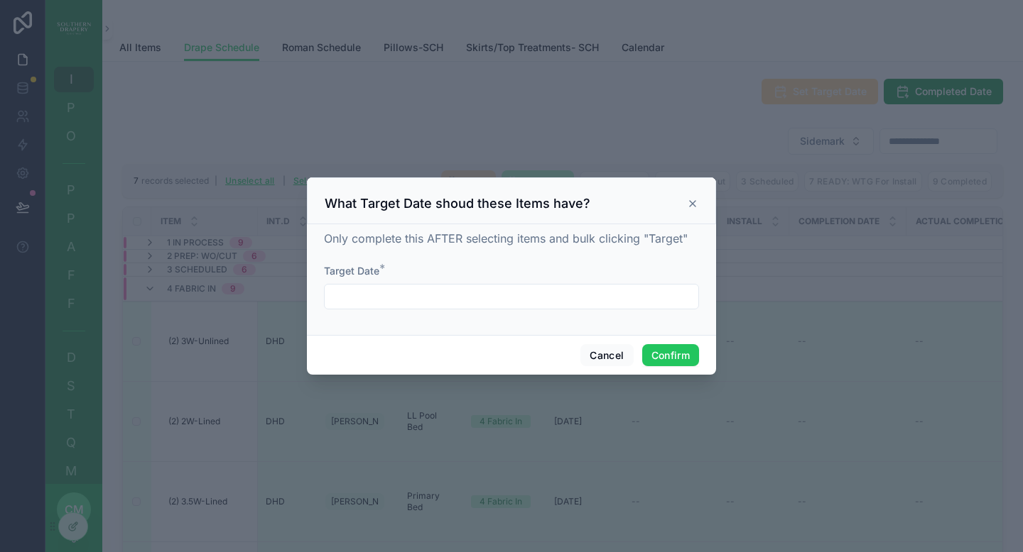
click at [490, 297] on input "text" at bounding box center [512, 297] width 374 height 20
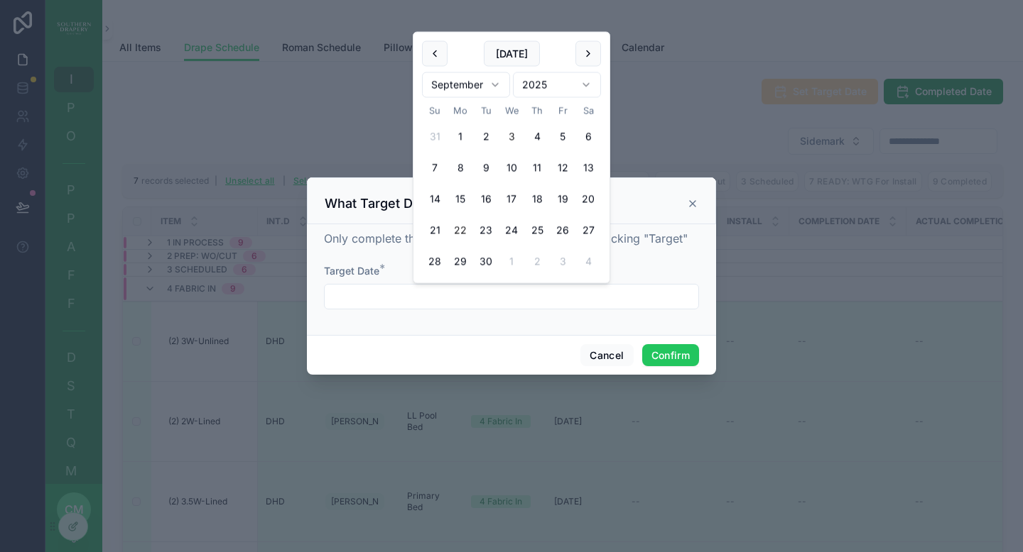
click at [460, 231] on button "22" at bounding box center [460, 231] width 26 height 26
type input "*********"
click at [677, 357] on button "Confirm" at bounding box center [670, 355] width 57 height 23
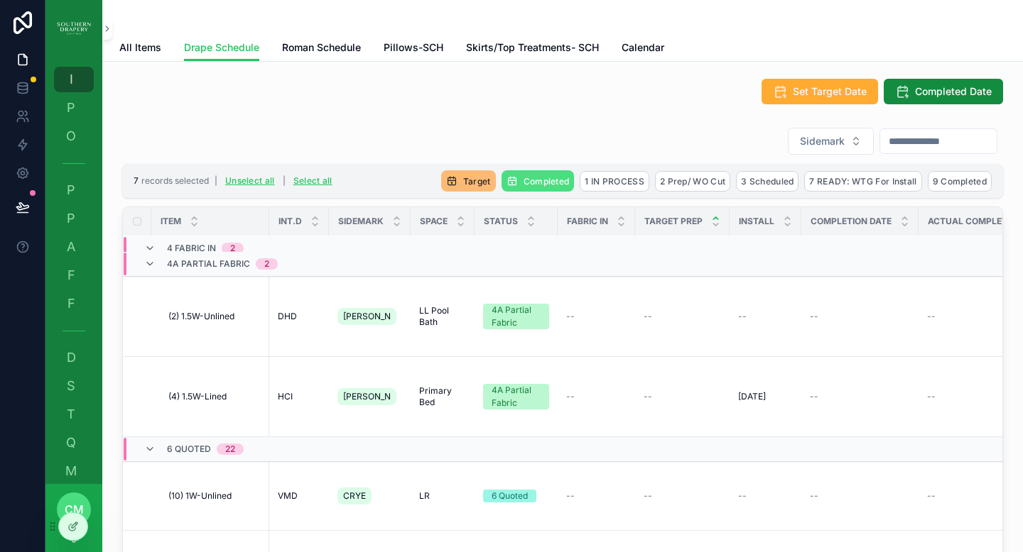
scroll to position [200, 0]
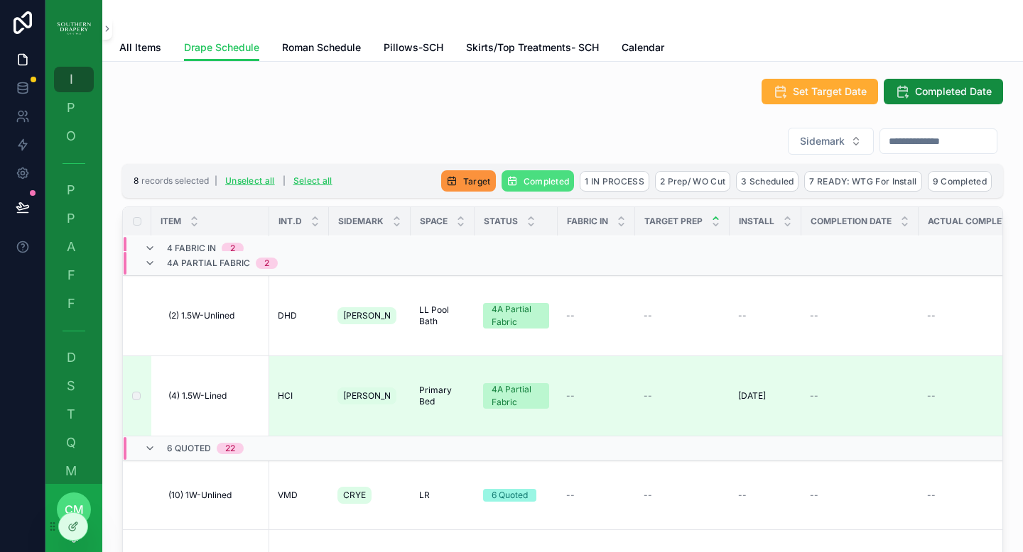
click at [463, 177] on span "Target" at bounding box center [477, 181] width 28 height 11
click at [254, 180] on button "Unselect all" at bounding box center [250, 181] width 60 height 23
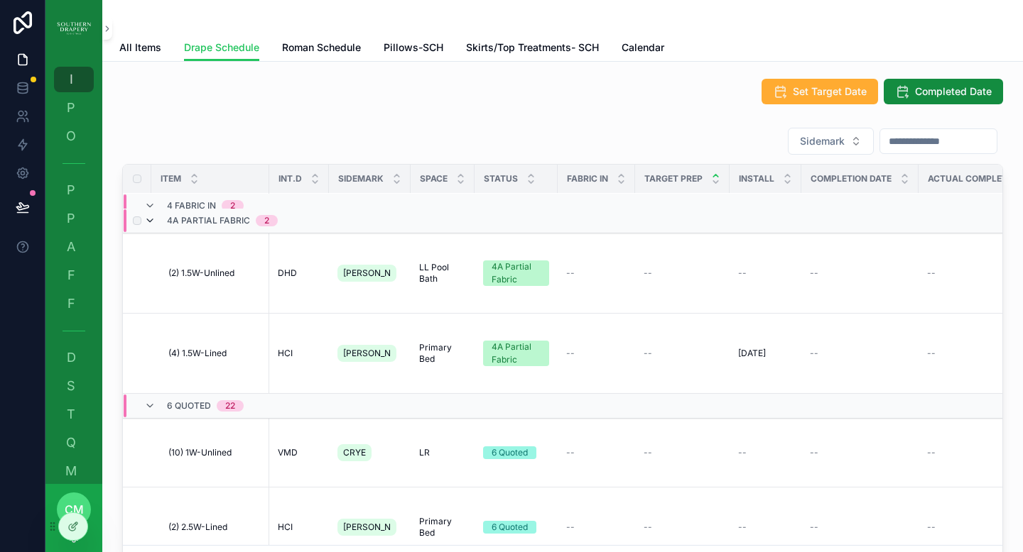
click at [150, 223] on icon "scrollable content" at bounding box center [149, 220] width 11 height 11
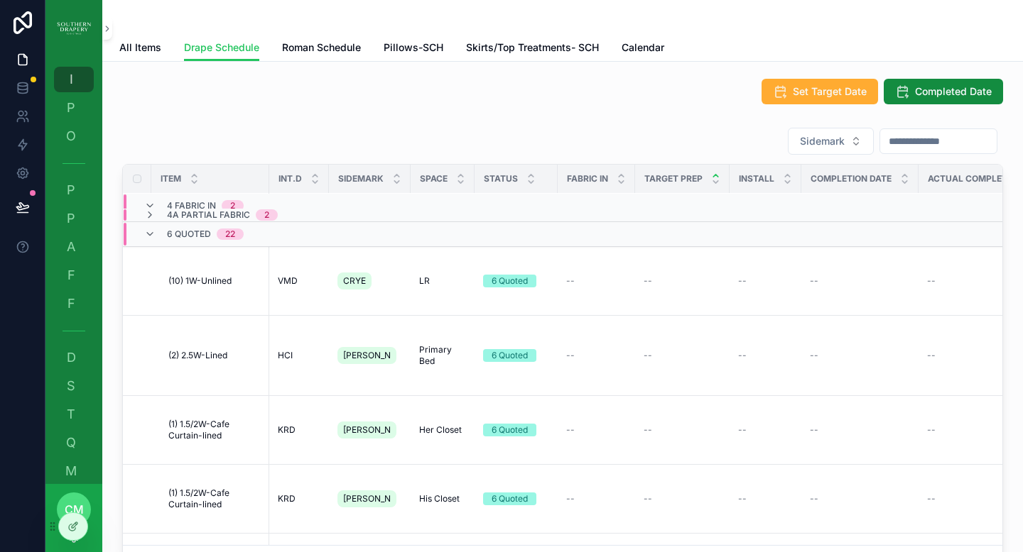
scroll to position [0, 0]
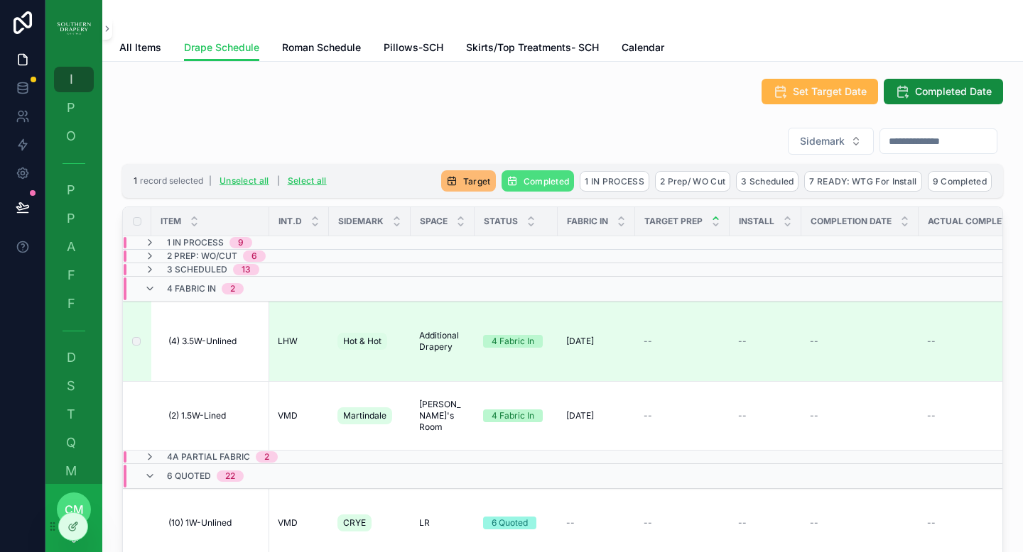
click at [833, 92] on span "Set Target Date" at bounding box center [830, 92] width 74 height 14
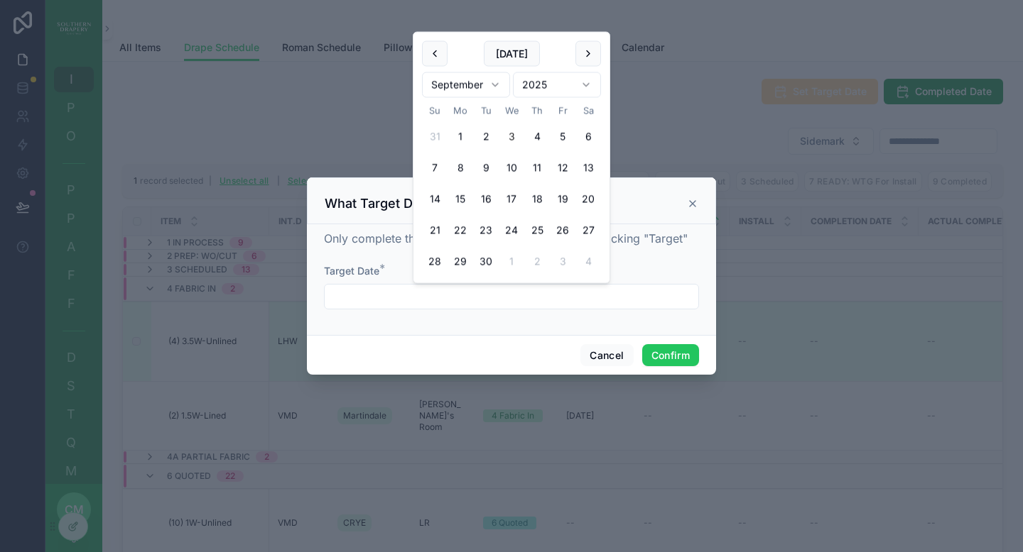
click at [619, 299] on input "text" at bounding box center [512, 297] width 374 height 20
click at [587, 56] on button at bounding box center [588, 54] width 26 height 26
click at [458, 231] on button "20" at bounding box center [460, 231] width 26 height 26
type input "**********"
click at [670, 358] on button "Confirm" at bounding box center [670, 355] width 57 height 23
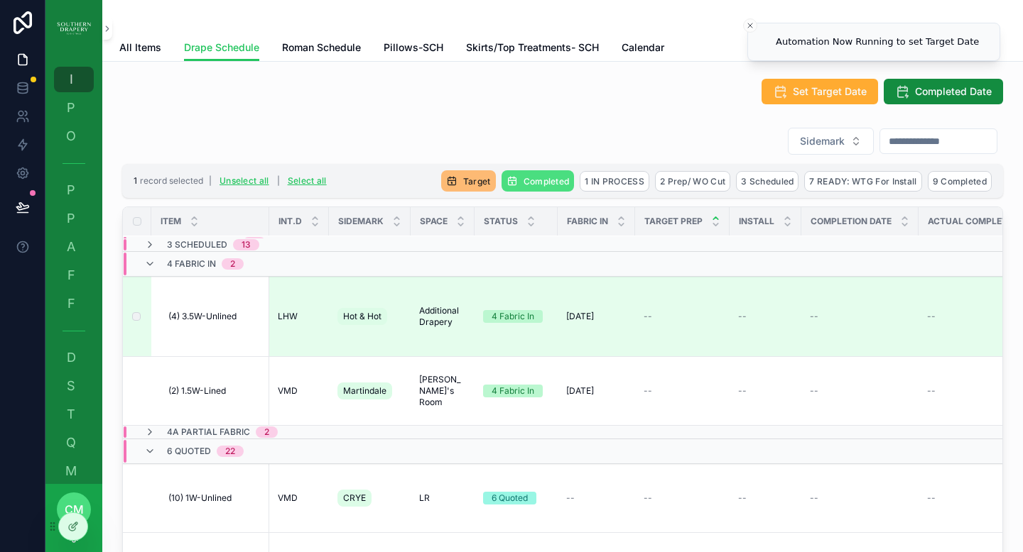
scroll to position [31, 0]
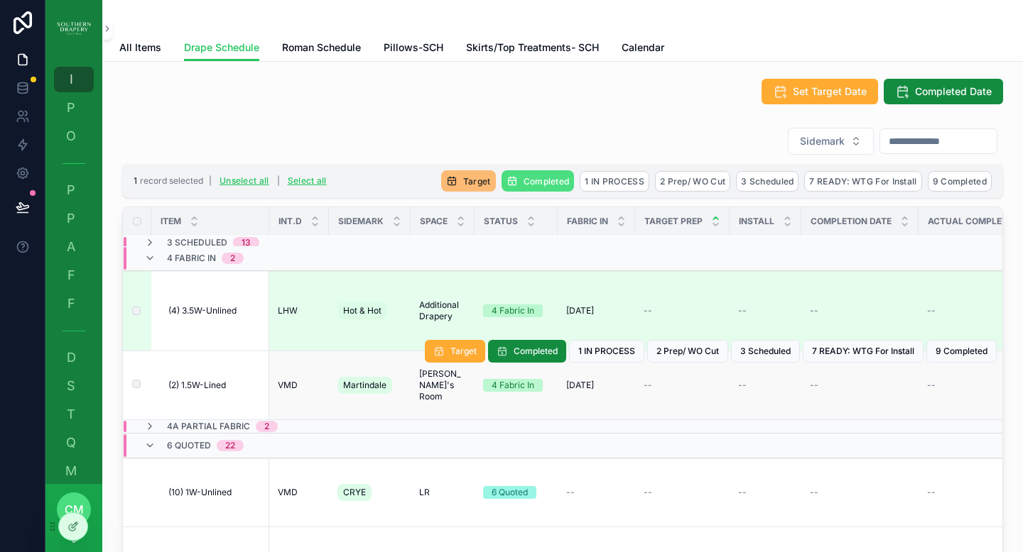
click at [185, 386] on span "(2) 1.5W-Lined" at bounding box center [197, 385] width 58 height 11
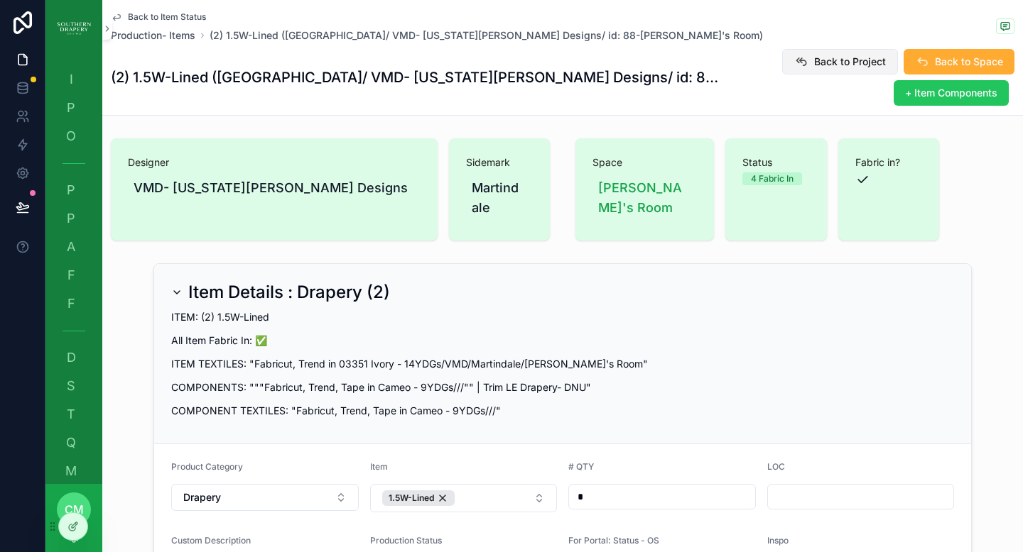
click at [835, 65] on span "Back to Project" at bounding box center [850, 62] width 72 height 14
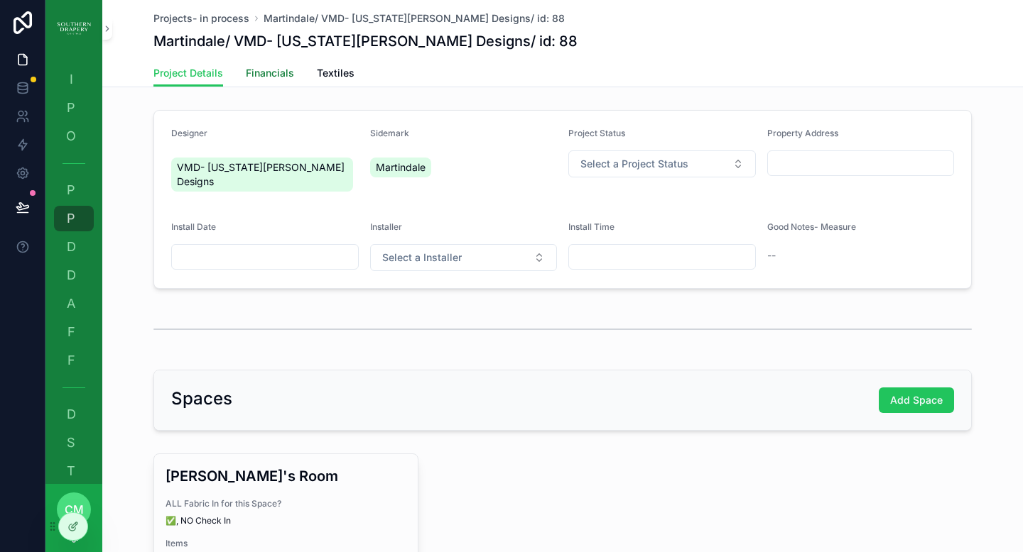
click at [275, 76] on span "Financials" at bounding box center [270, 73] width 48 height 14
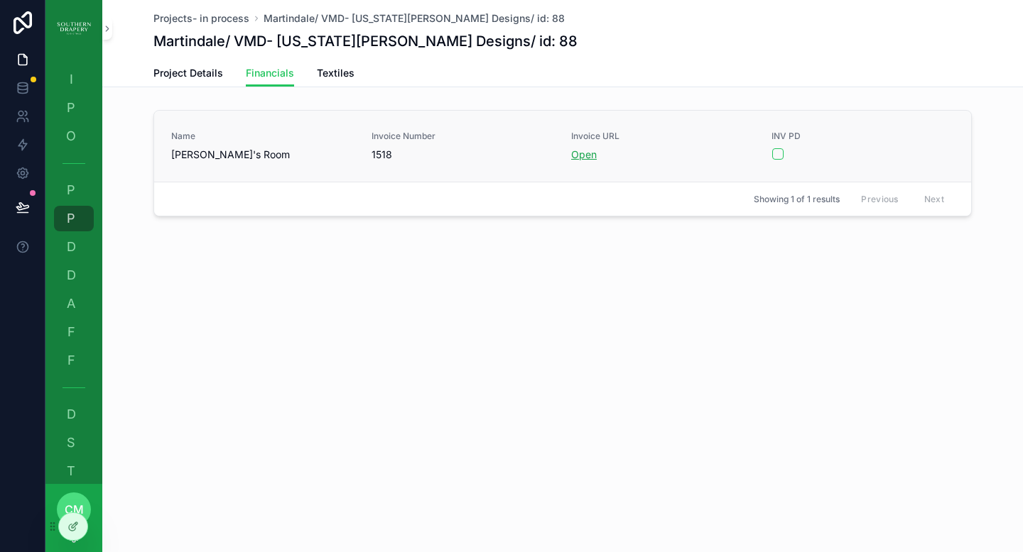
click at [586, 155] on link "Open" at bounding box center [584, 154] width 26 height 12
click at [778, 157] on button "scrollable content" at bounding box center [777, 153] width 11 height 11
